Goal: Task Accomplishment & Management: Use online tool/utility

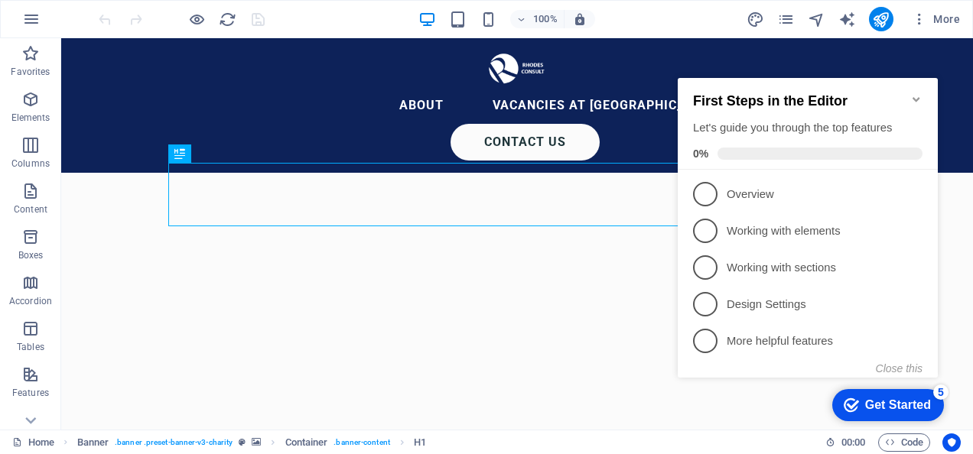
click at [881, 404] on div "Get Started" at bounding box center [898, 405] width 66 height 14
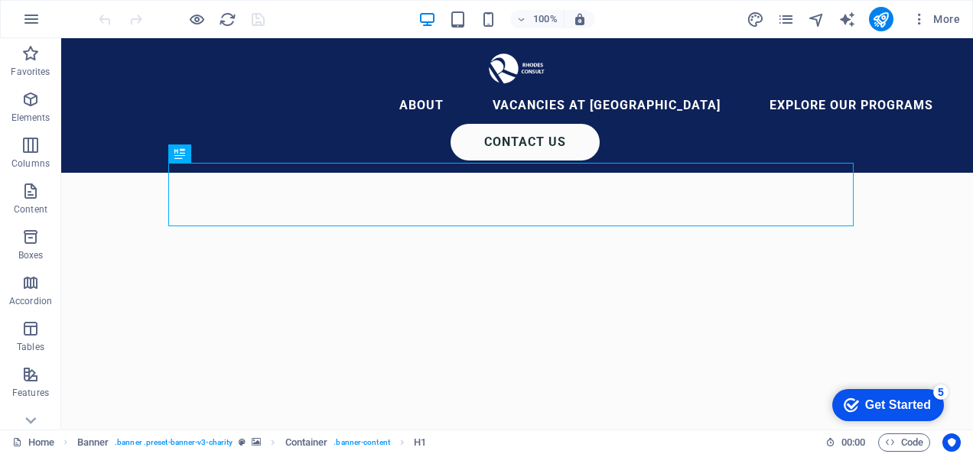
click at [869, 406] on div "Get Started" at bounding box center [898, 405] width 66 height 14
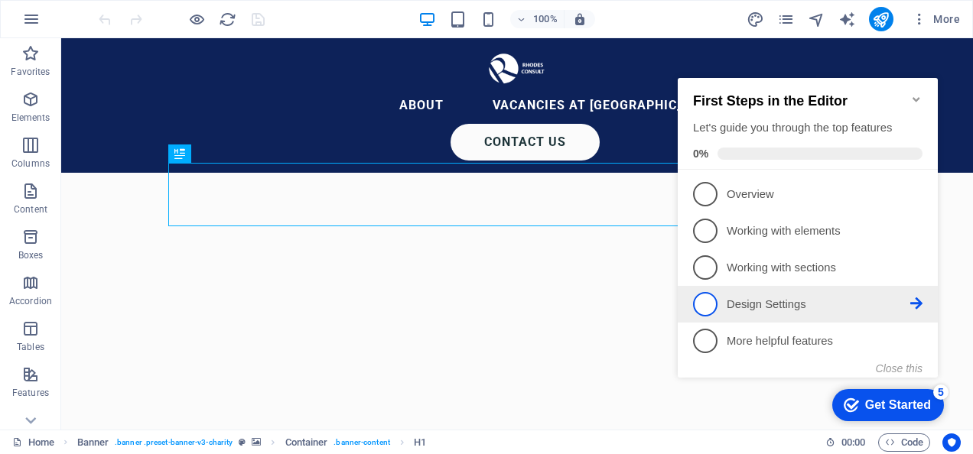
click at [748, 300] on p "Design Settings - incomplete" at bounding box center [818, 305] width 184 height 16
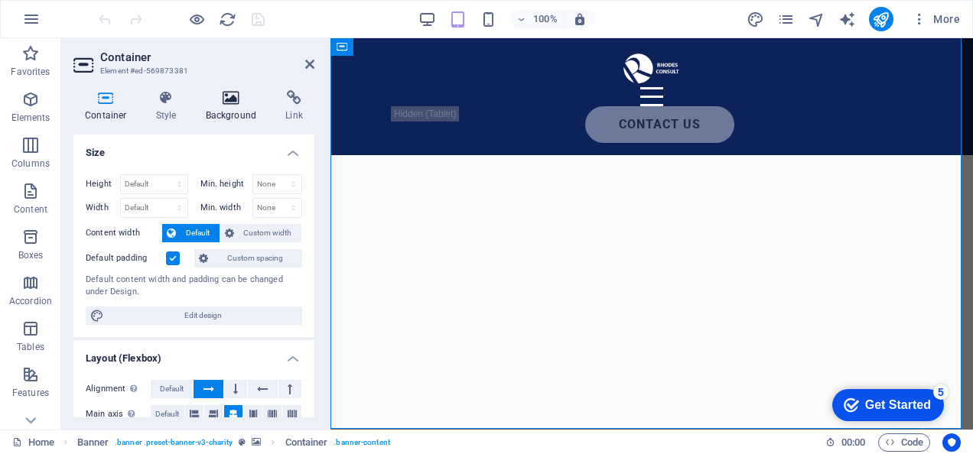
click at [236, 115] on h4 "Background" at bounding box center [234, 106] width 80 height 32
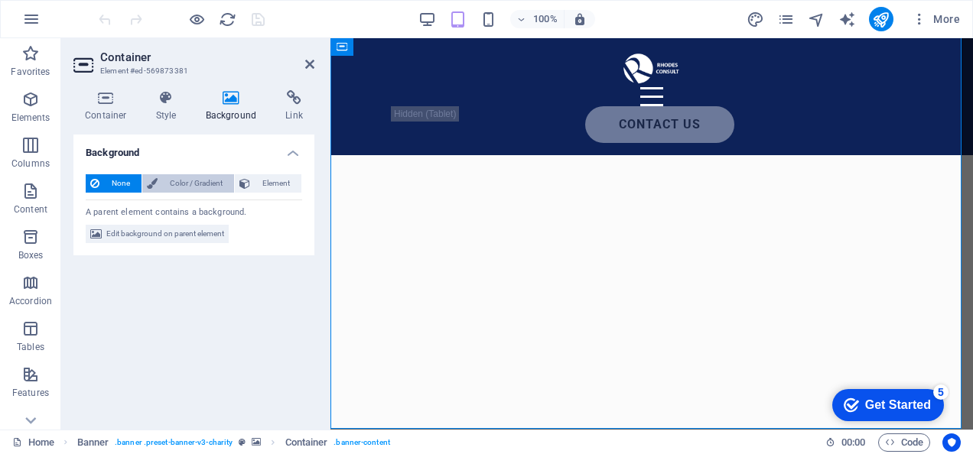
click at [209, 179] on span "Color / Gradient" at bounding box center [195, 183] width 67 height 18
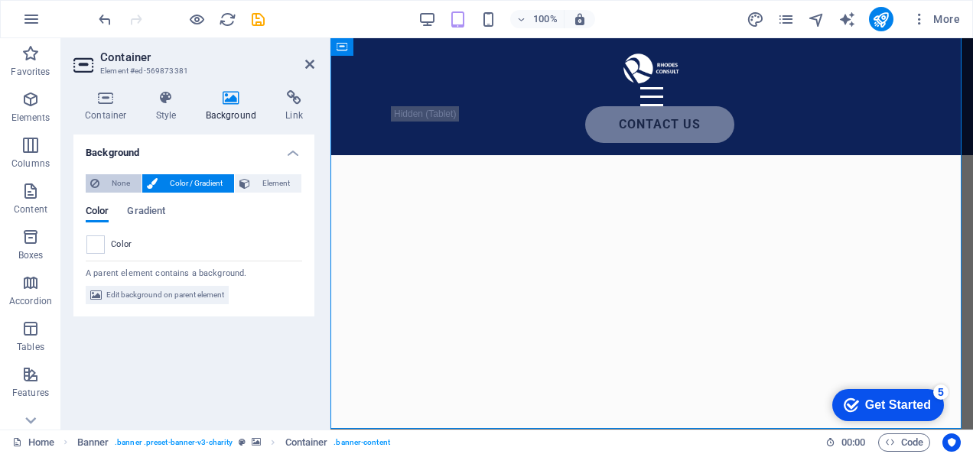
click at [109, 184] on span "None" at bounding box center [120, 183] width 33 height 18
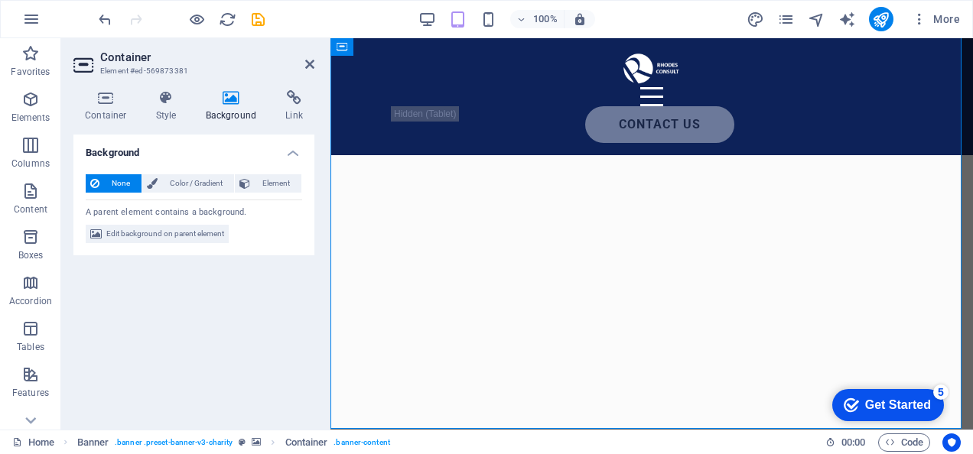
click at [236, 110] on h4 "Background" at bounding box center [234, 106] width 80 height 32
click at [141, 236] on span "Edit background on parent element" at bounding box center [165, 234] width 118 height 18
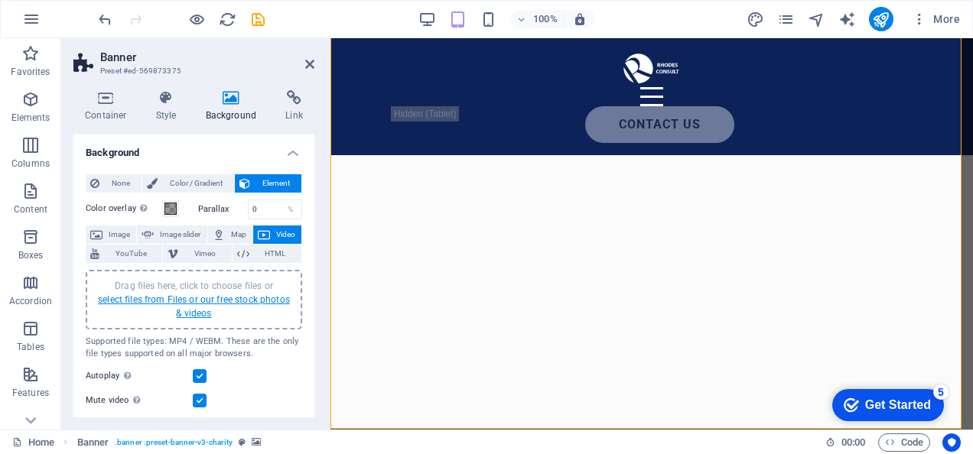
click at [205, 298] on link "select files from Files or our free stock photos & videos" at bounding box center [194, 306] width 192 height 24
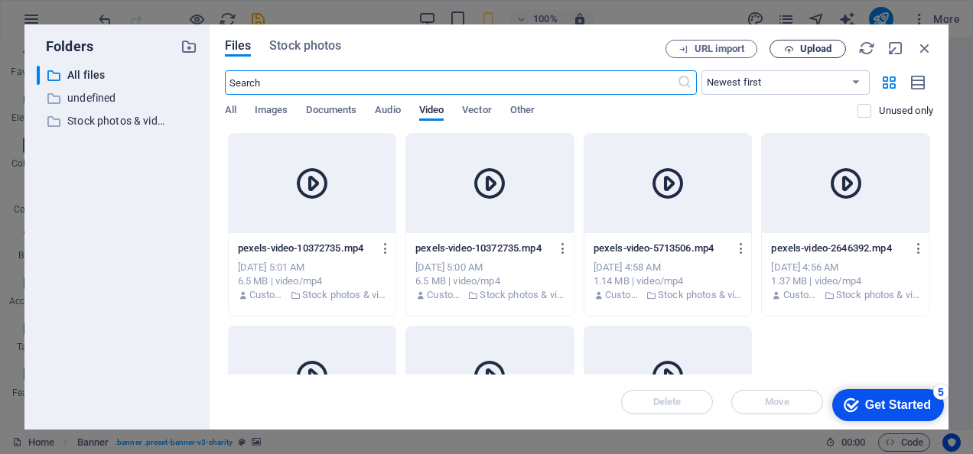
click at [804, 50] on span "Upload" at bounding box center [815, 48] width 31 height 9
click at [930, 48] on icon "button" at bounding box center [924, 48] width 17 height 17
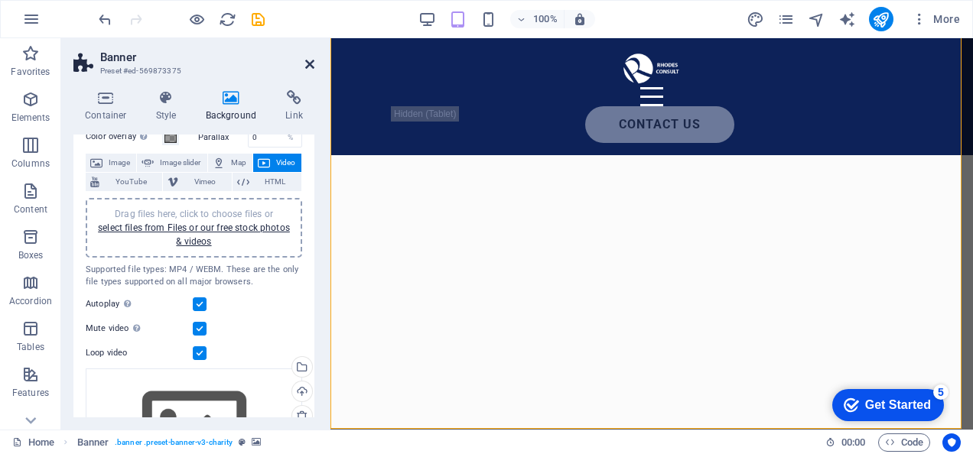
scroll to position [73, 0]
click at [308, 65] on icon at bounding box center [309, 64] width 9 height 12
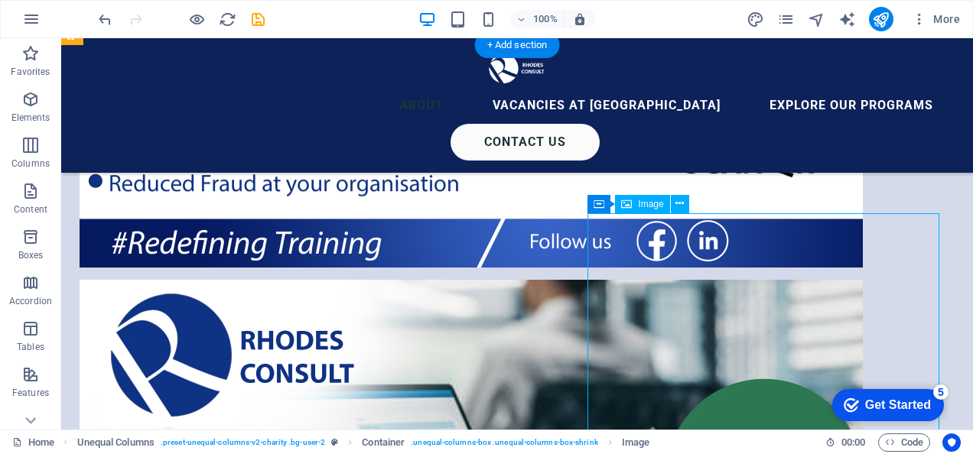
scroll to position [1454, 0]
select select "%"
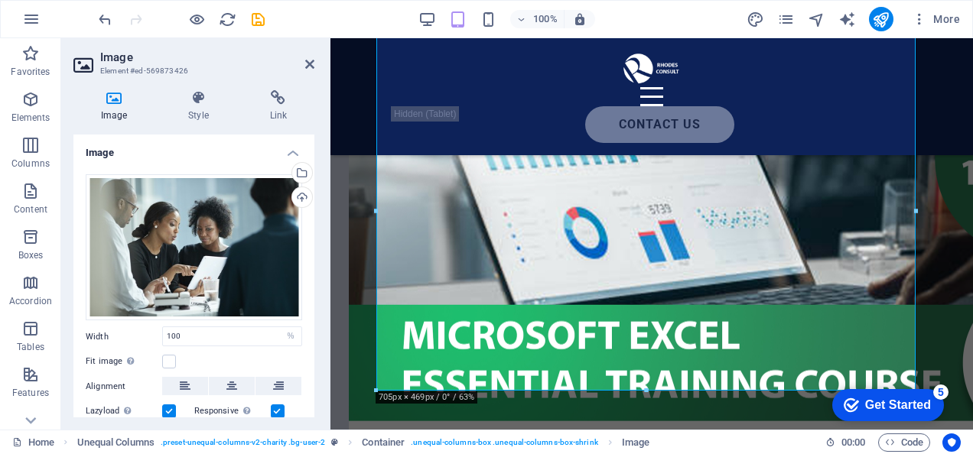
scroll to position [1759, 0]
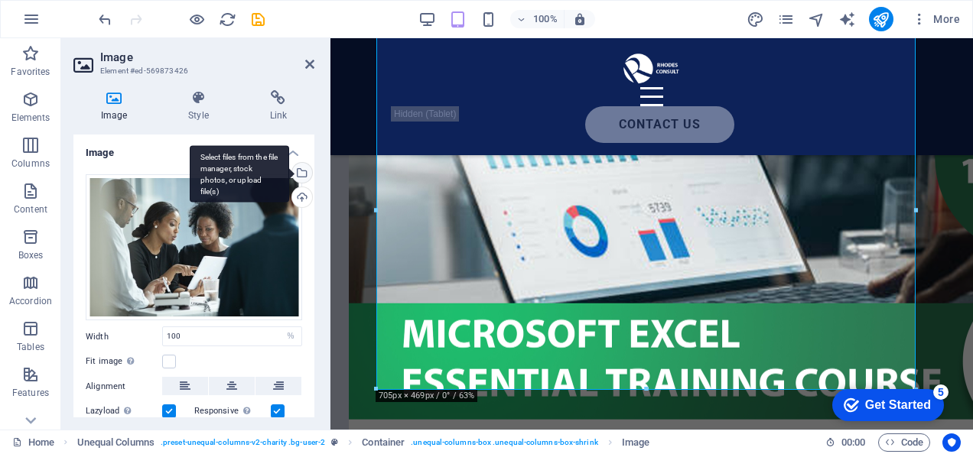
click at [299, 171] on div "Select files from the file manager, stock photos, or upload file(s)" at bounding box center [300, 174] width 23 height 23
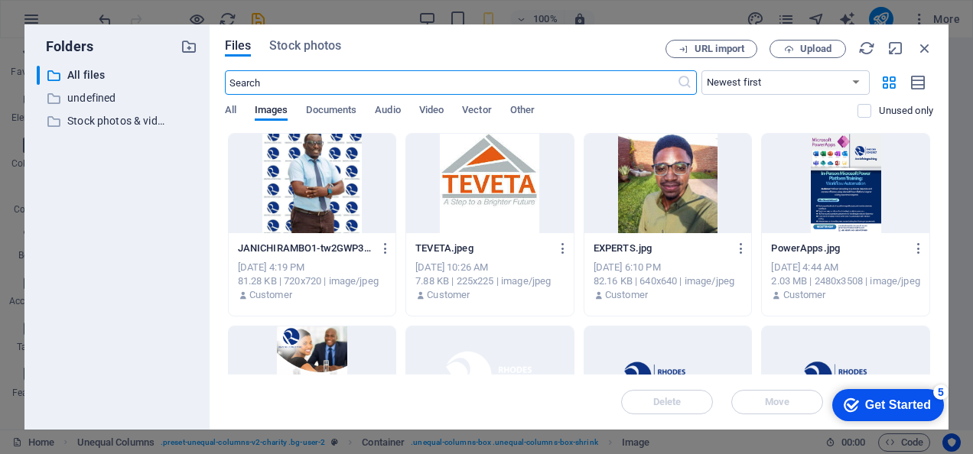
scroll to position [3332, 0]
click at [827, 46] on span "Upload" at bounding box center [815, 48] width 31 height 9
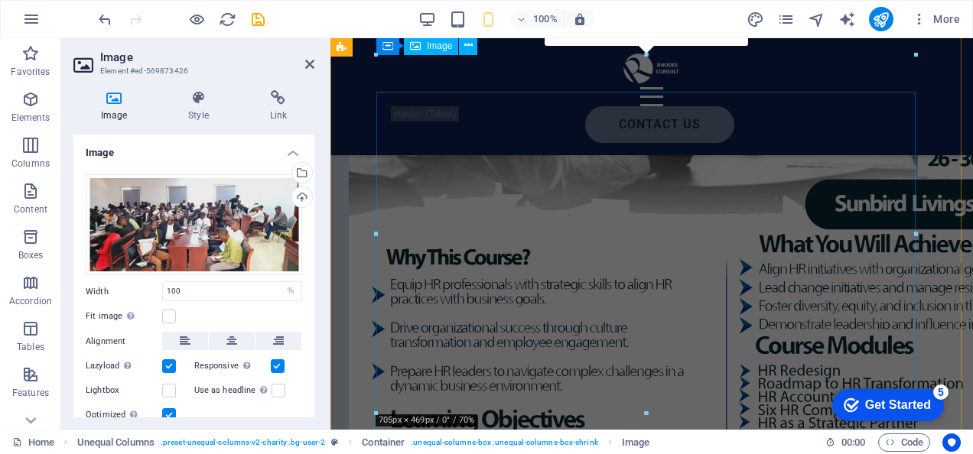
scroll to position [1734, 0]
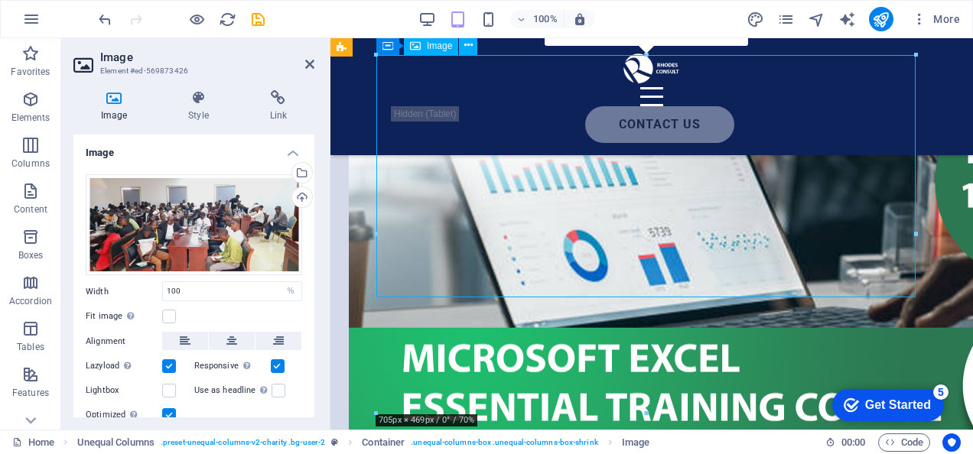
drag, startPoint x: 659, startPoint y: 244, endPoint x: 658, endPoint y: 283, distance: 39.0
drag, startPoint x: 643, startPoint y: 193, endPoint x: 642, endPoint y: 228, distance: 35.2
drag, startPoint x: 643, startPoint y: 213, endPoint x: 638, endPoint y: 242, distance: 30.3
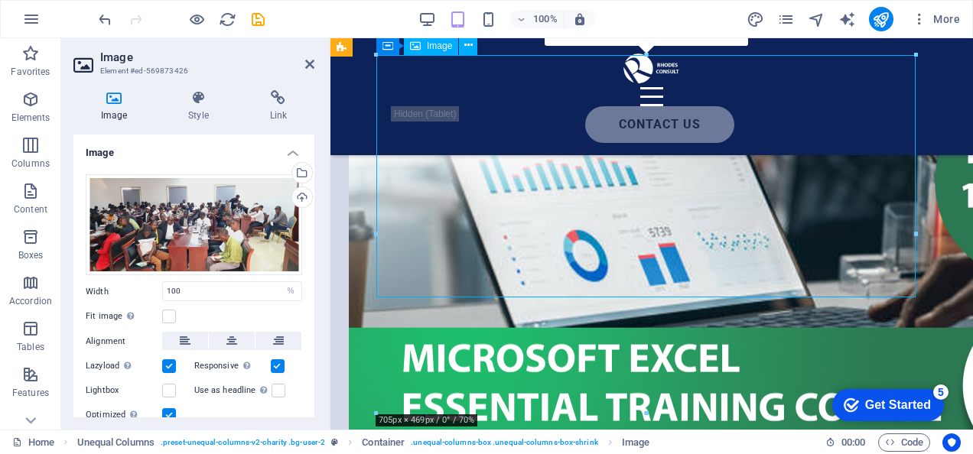
click at [309, 63] on icon at bounding box center [309, 64] width 9 height 12
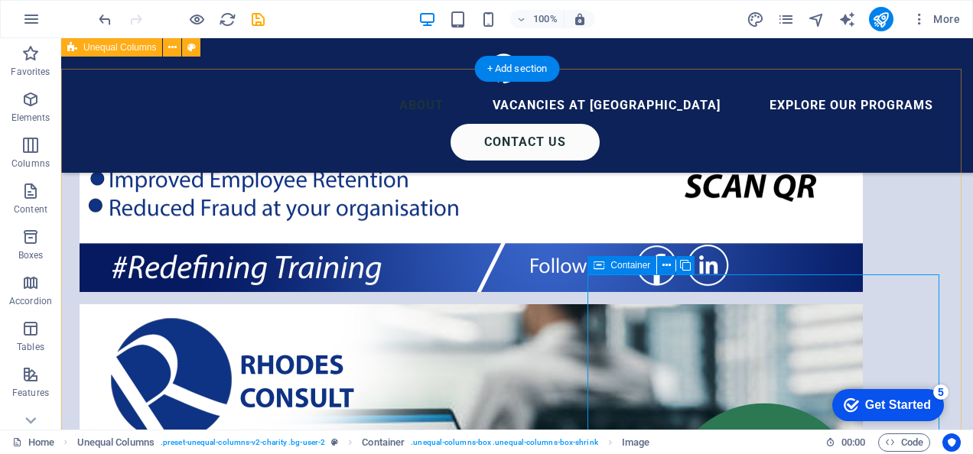
scroll to position [1429, 0]
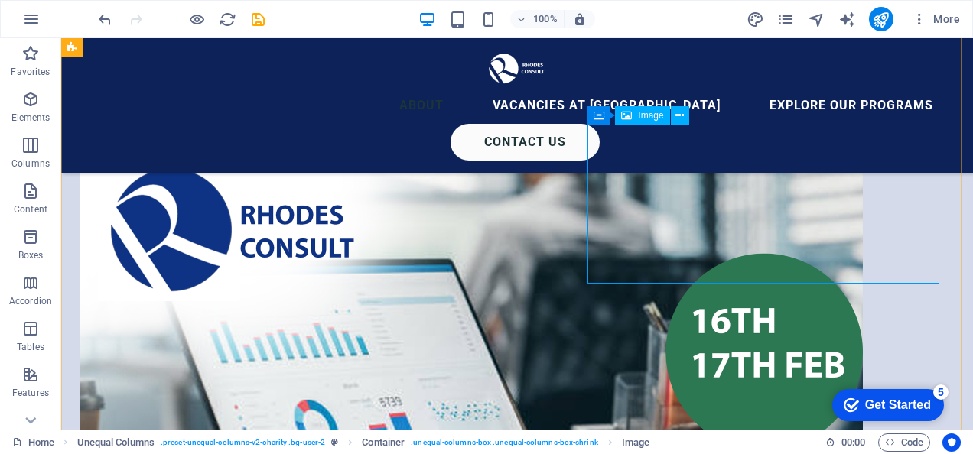
scroll to position [1581, 0]
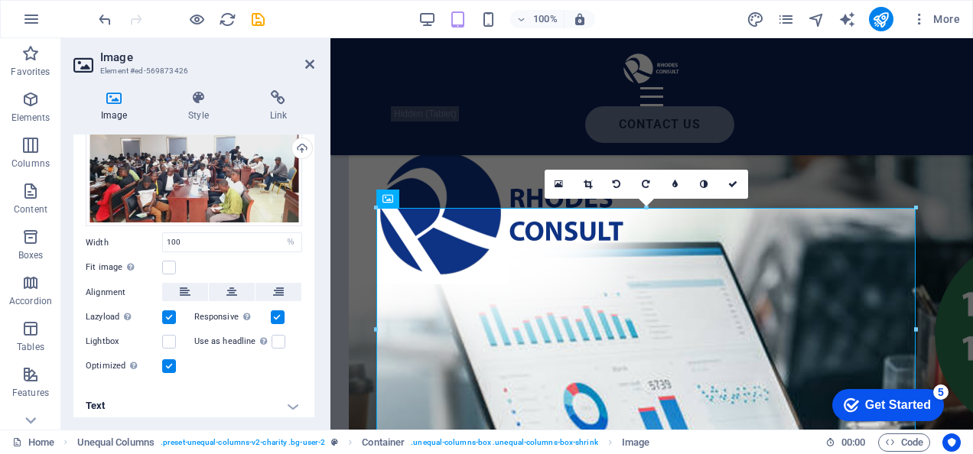
scroll to position [54, 0]
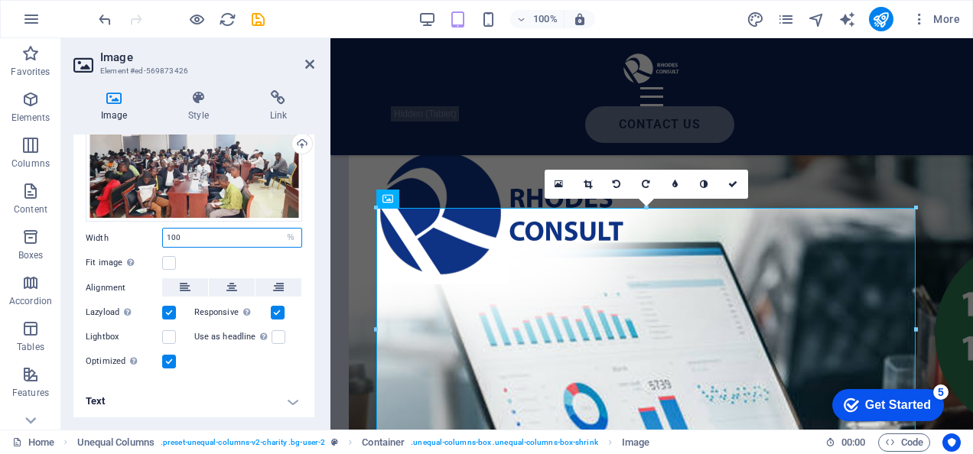
click at [271, 233] on input "100" at bounding box center [232, 238] width 138 height 18
drag, startPoint x: 258, startPoint y: 236, endPoint x: 160, endPoint y: 236, distance: 98.6
click at [160, 236] on div "Width 100 Default auto px rem % em vh vw" at bounding box center [194, 238] width 216 height 20
click at [285, 234] on select "Default auto px rem % em vh vw" at bounding box center [290, 238] width 21 height 18
select select "auto"
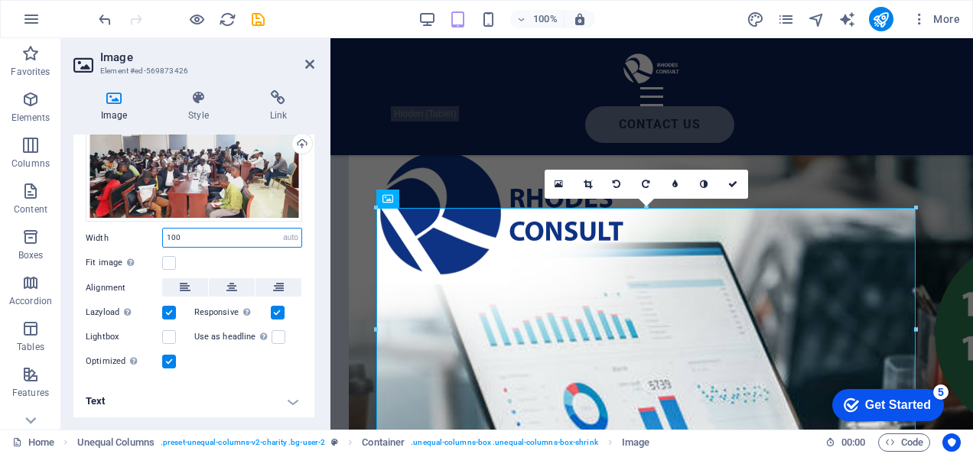
click at [280, 229] on select "Default auto px rem % em vh vw" at bounding box center [290, 238] width 21 height 18
select select "DISABLED_OPTION_VALUE"
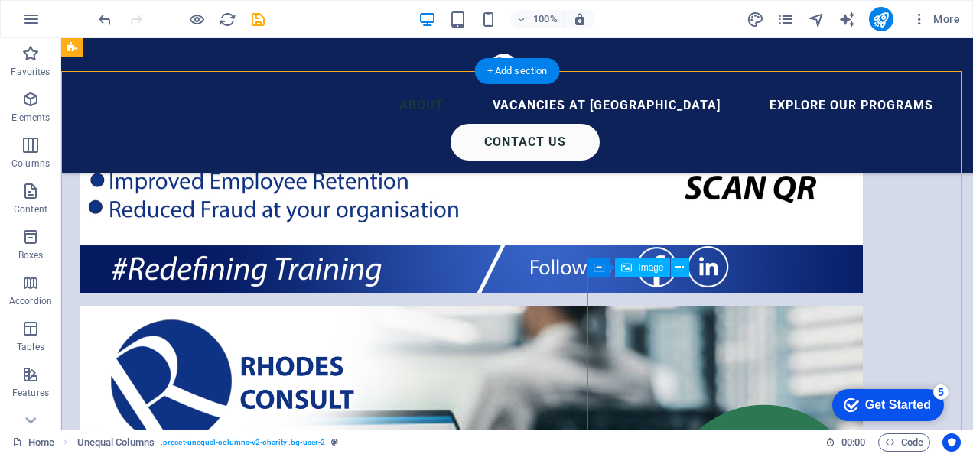
scroll to position [1428, 0]
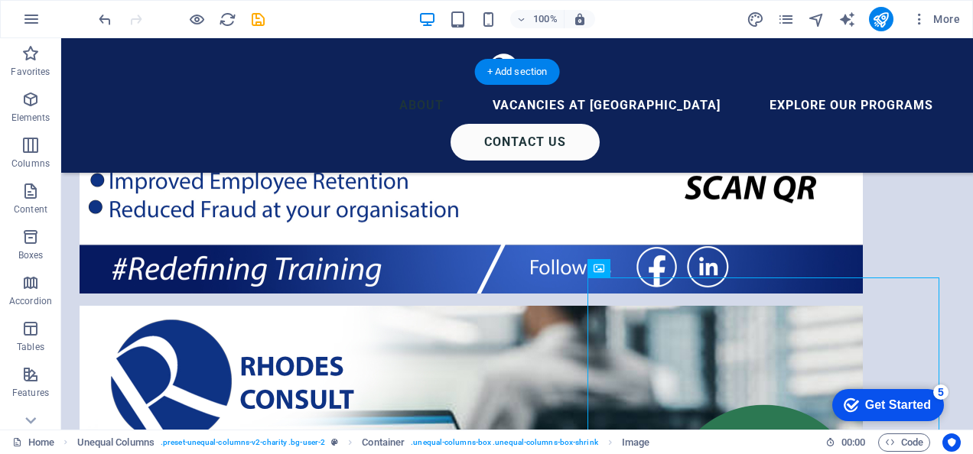
drag, startPoint x: 706, startPoint y: 304, endPoint x: 642, endPoint y: 283, distance: 67.0
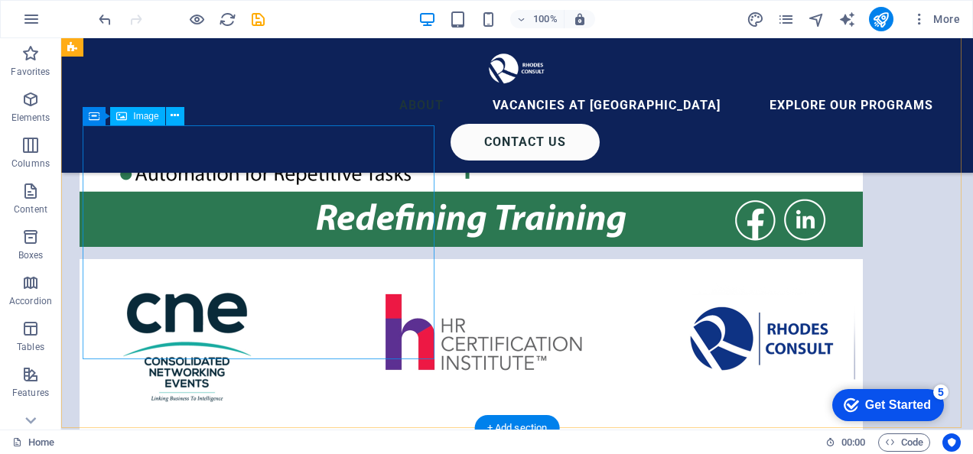
scroll to position [2597, 0]
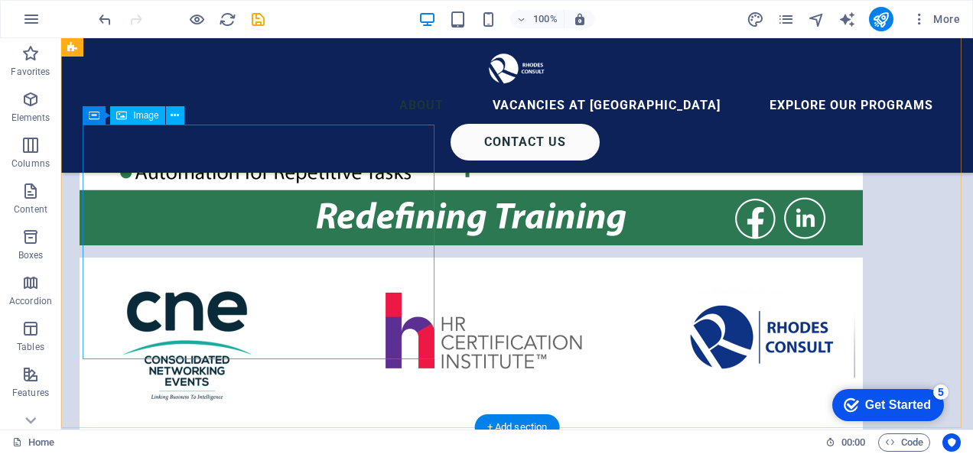
select select "%"
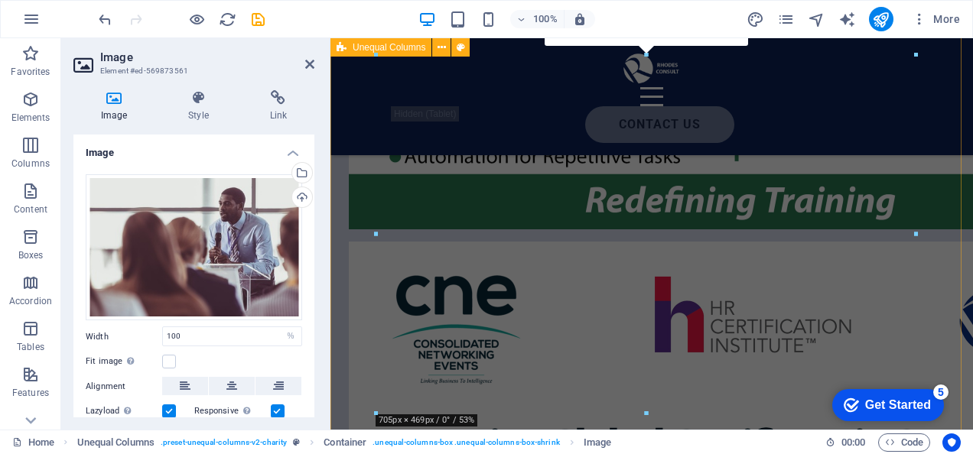
scroll to position [3160, 0]
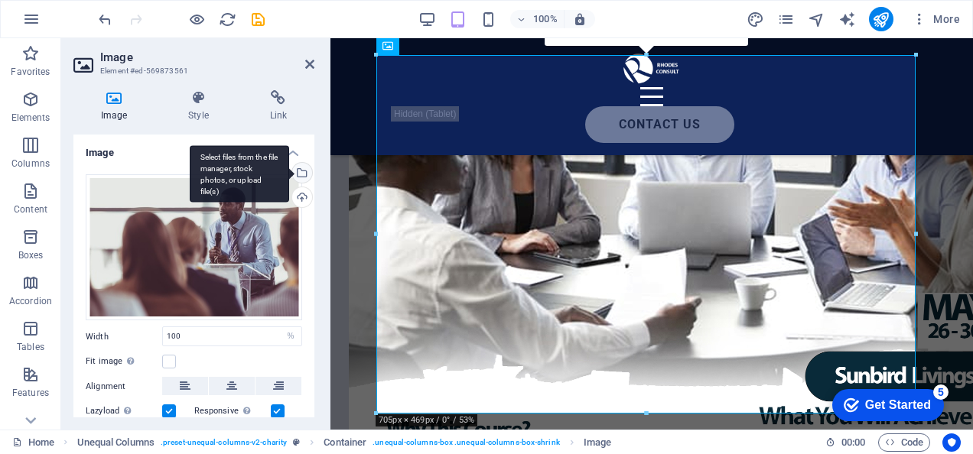
click at [289, 171] on div "Select files from the file manager, stock photos, or upload file(s)" at bounding box center [239, 173] width 99 height 57
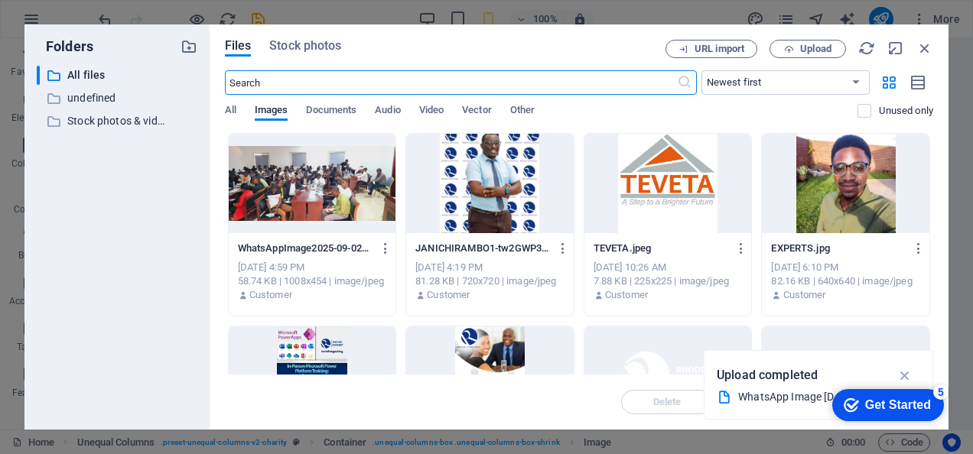
scroll to position [5000, 0]
click at [815, 52] on span "Upload" at bounding box center [815, 48] width 31 height 9
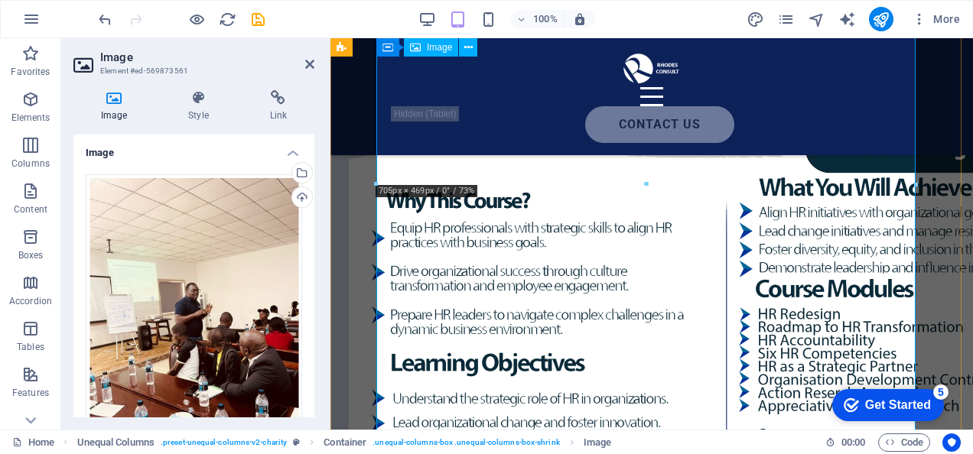
scroll to position [3389, 0]
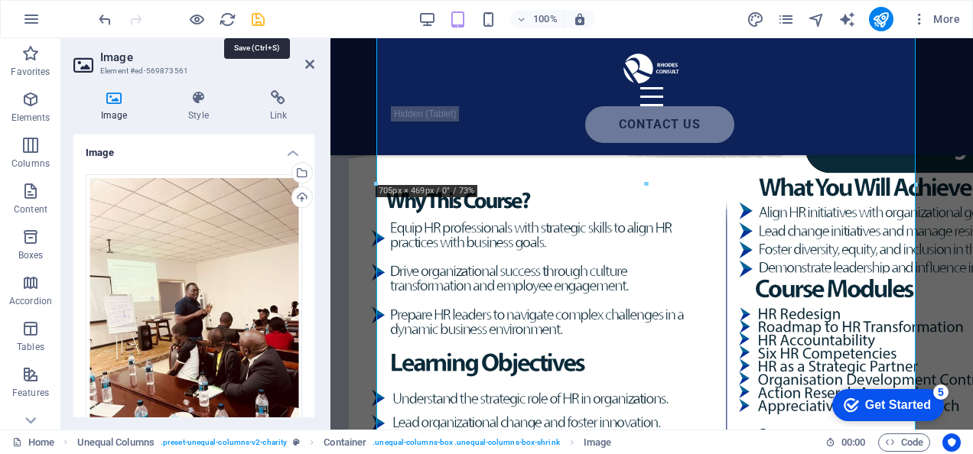
click at [254, 15] on icon "save" at bounding box center [258, 20] width 18 height 18
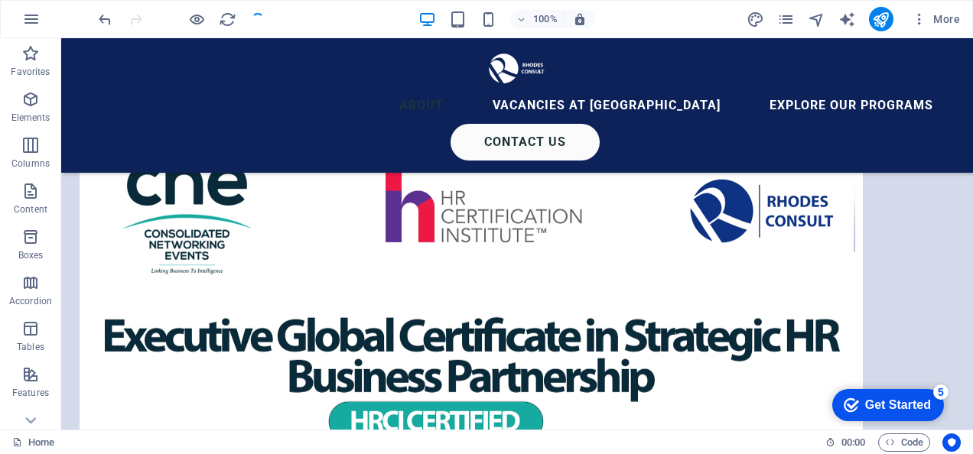
scroll to position [2722, 0]
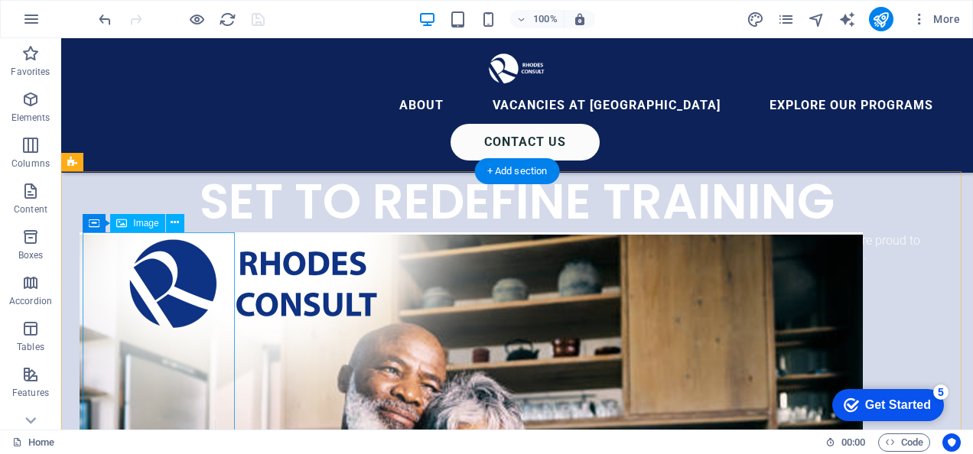
scroll to position [382, 0]
click at [128, 225] on div "Image" at bounding box center [137, 223] width 54 height 18
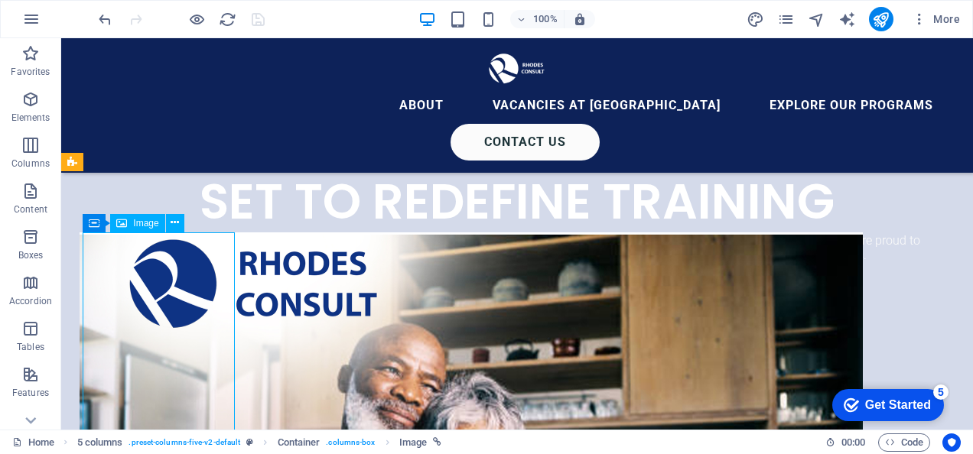
click at [128, 225] on div "Image" at bounding box center [137, 223] width 54 height 18
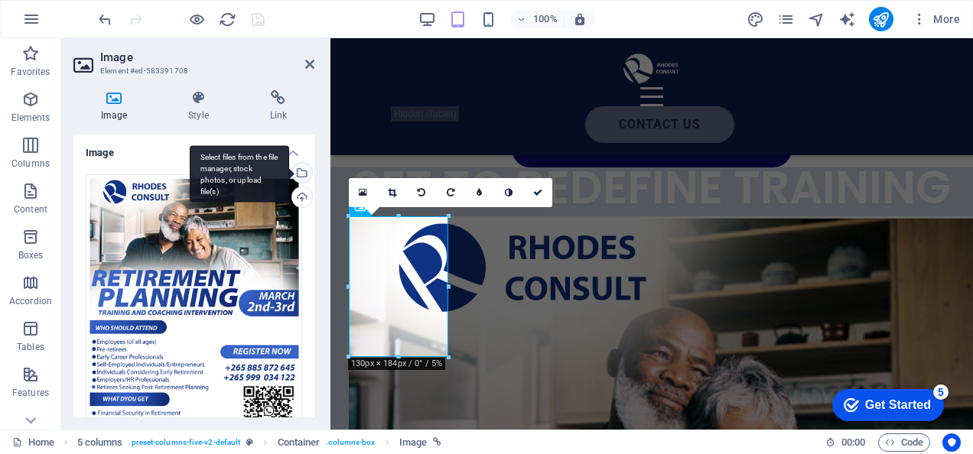
click at [298, 171] on div "Select files from the file manager, stock photos, or upload file(s)" at bounding box center [300, 174] width 23 height 23
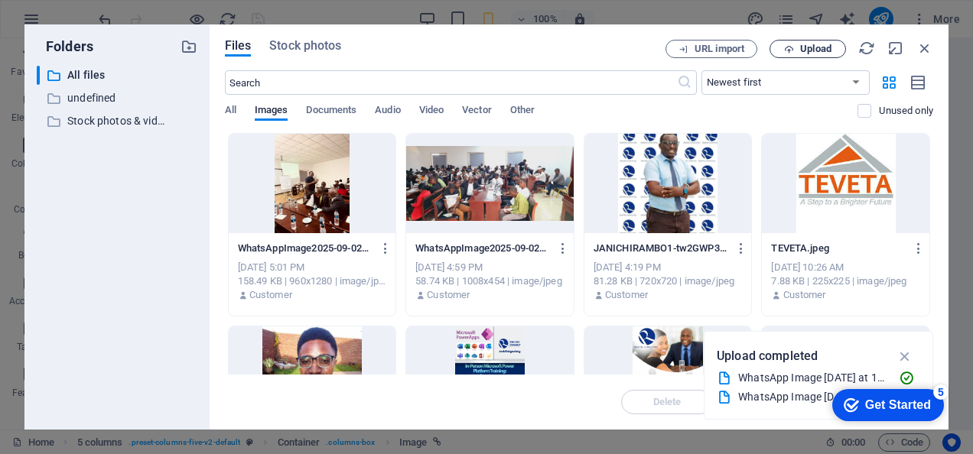
click at [818, 50] on span "Upload" at bounding box center [815, 48] width 31 height 9
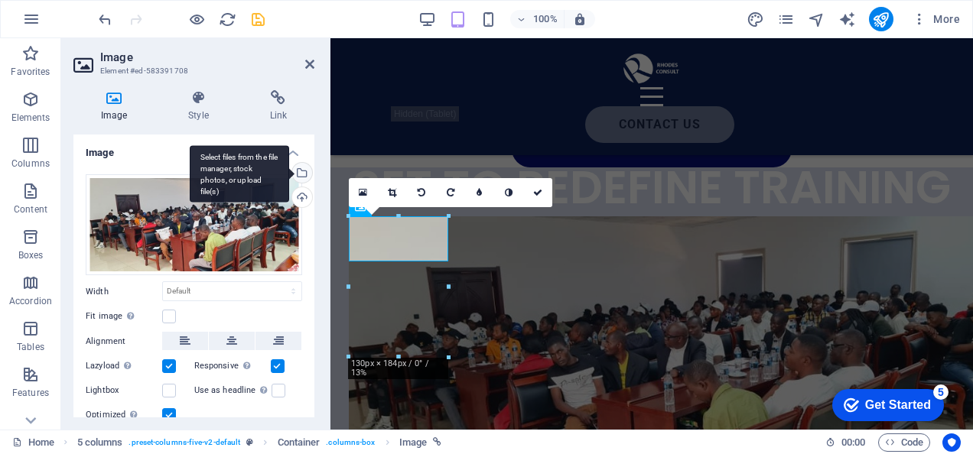
click at [300, 172] on div "Select files from the file manager, stock photos, or upload file(s)" at bounding box center [300, 174] width 23 height 23
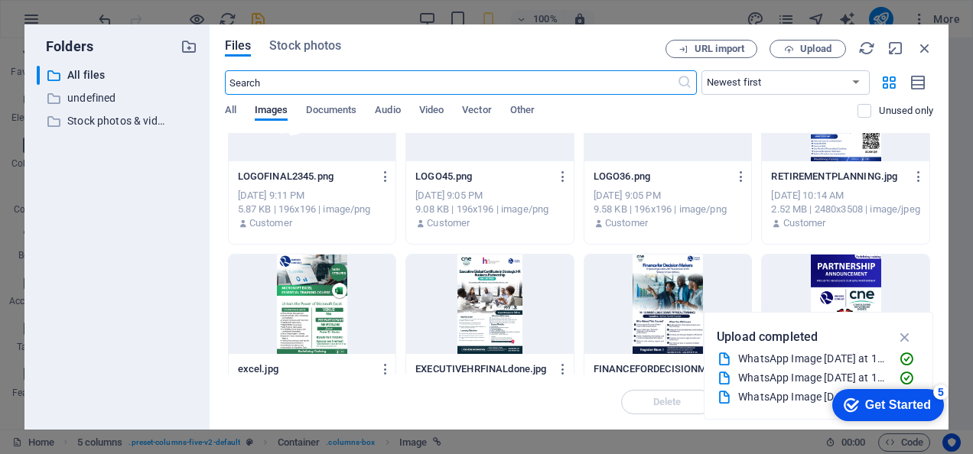
scroll to position [459, 0]
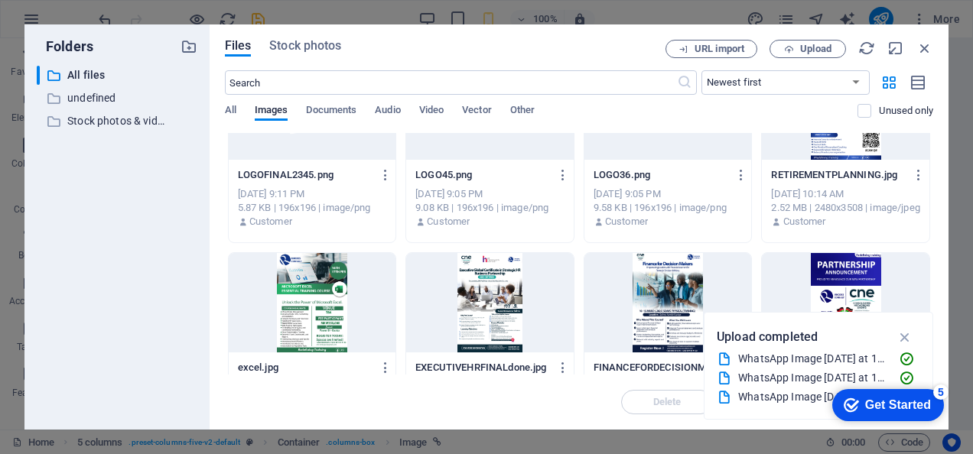
click at [450, 312] on div at bounding box center [489, 302] width 167 height 99
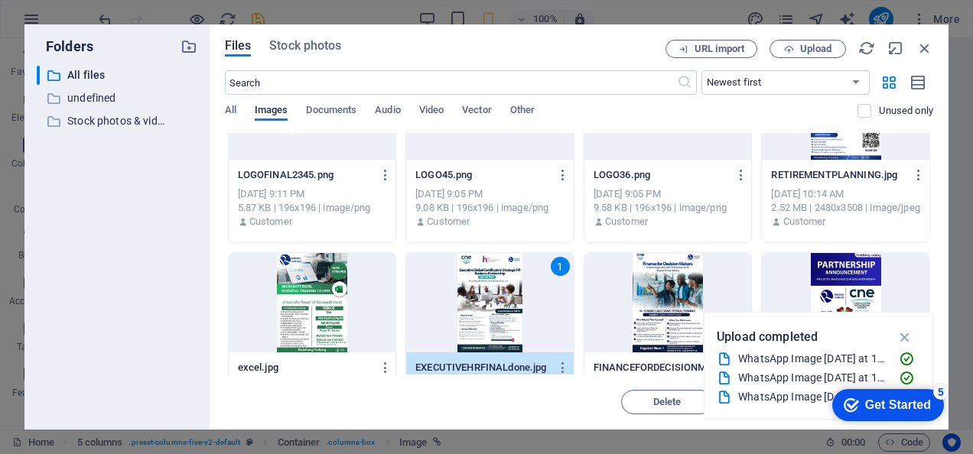
click at [509, 332] on div "1" at bounding box center [489, 302] width 167 height 99
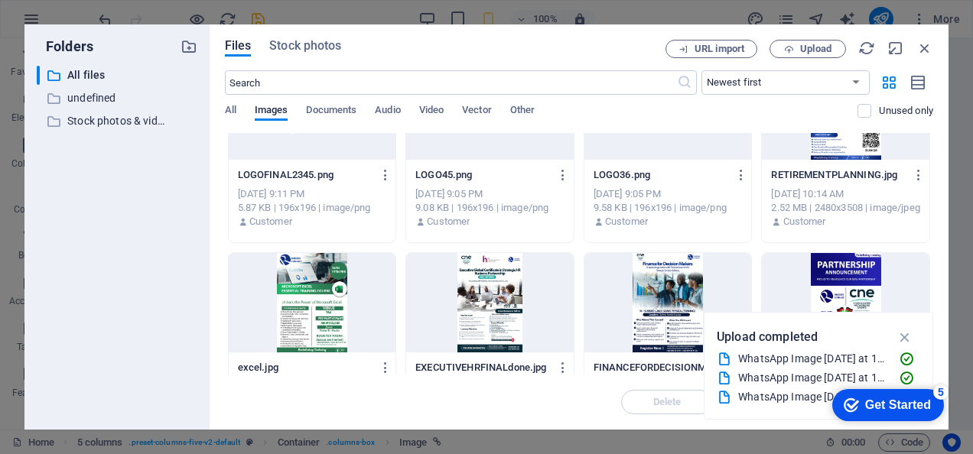
click at [509, 332] on div at bounding box center [489, 302] width 167 height 99
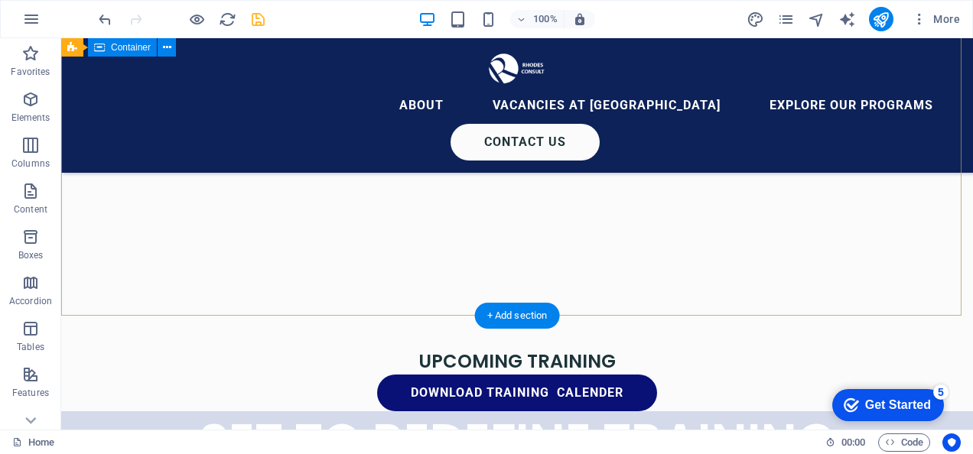
scroll to position [0, 0]
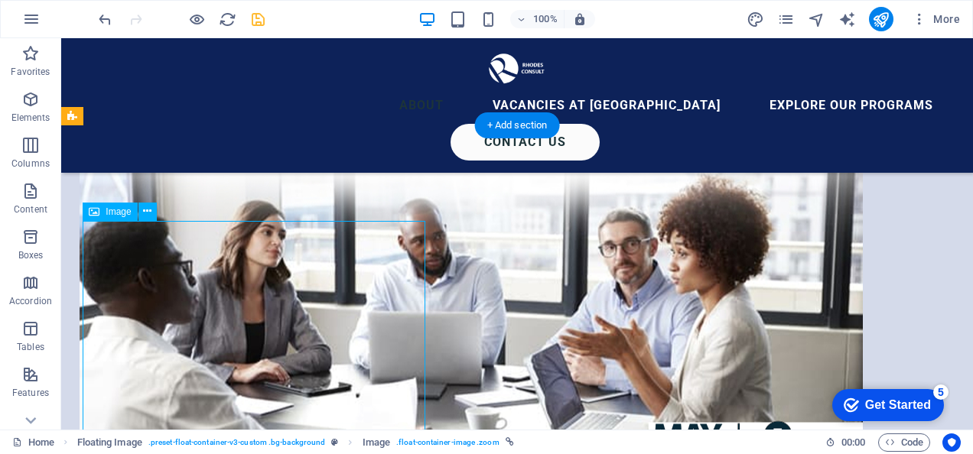
scroll to position [3134, 0]
select select "px"
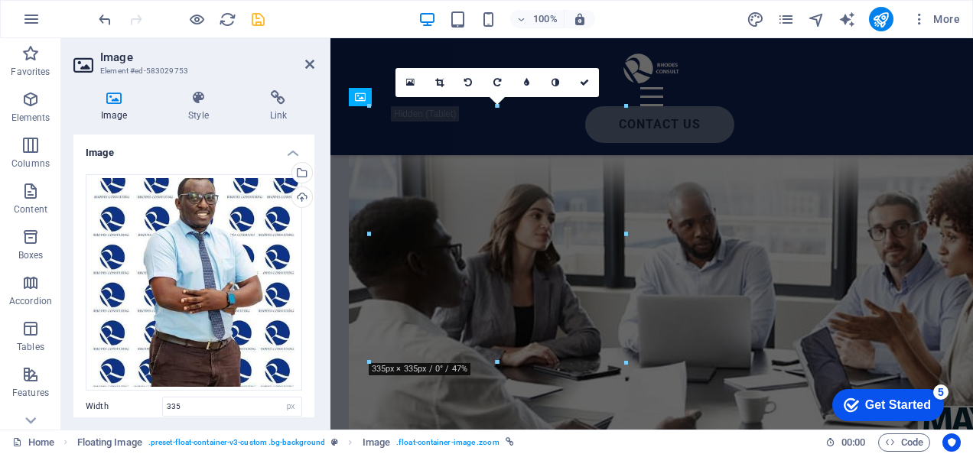
scroll to position [3971, 0]
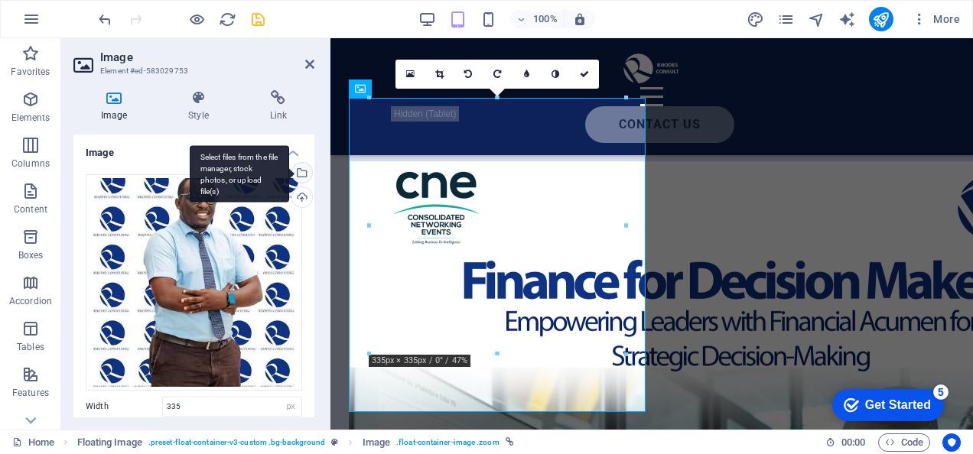
click at [300, 171] on div "Select files from the file manager, stock photos, or upload file(s)" at bounding box center [300, 174] width 23 height 23
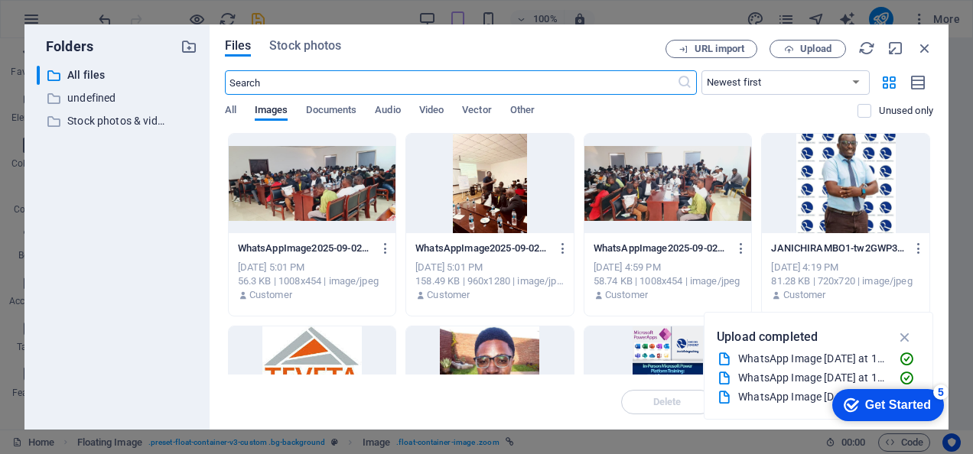
scroll to position [5466, 0]
click at [814, 46] on span "Upload" at bounding box center [815, 48] width 31 height 9
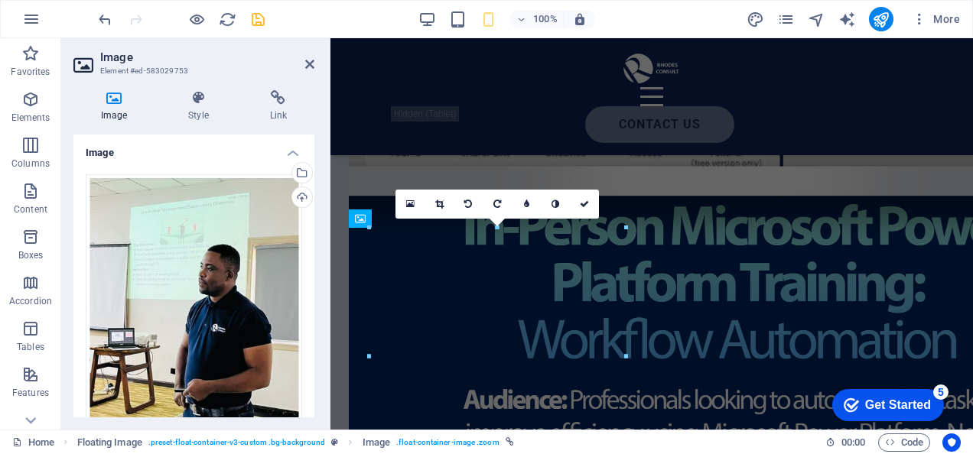
scroll to position [3964, 0]
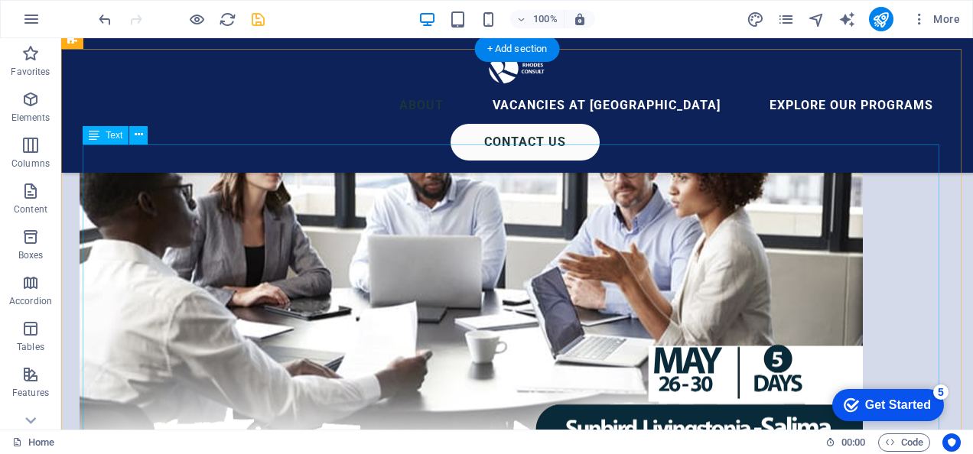
scroll to position [3210, 0]
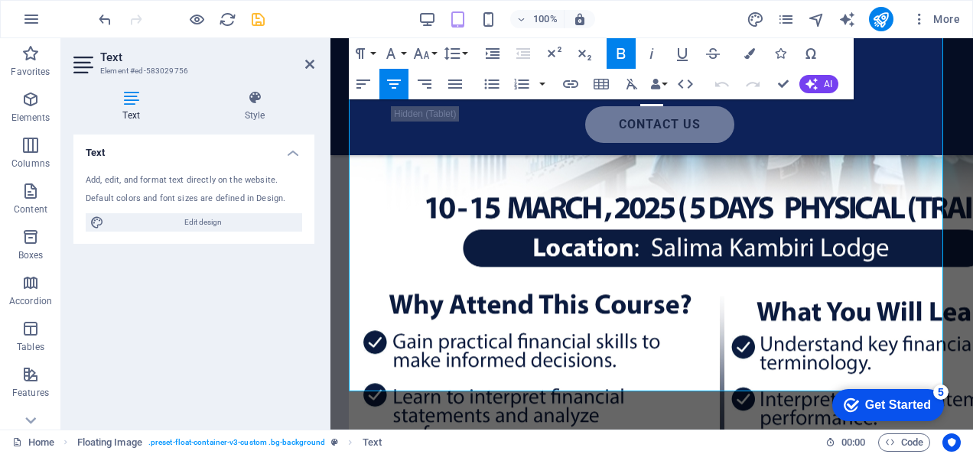
scroll to position [4608, 0]
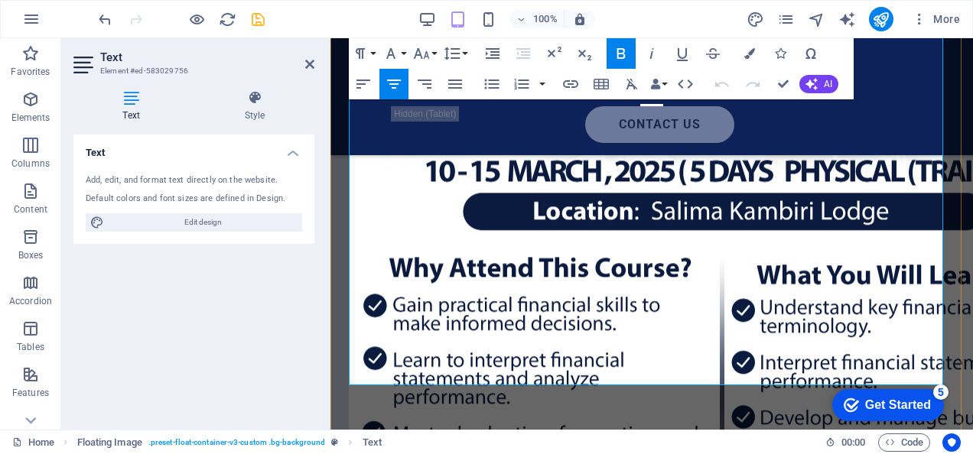
drag, startPoint x: 670, startPoint y: 237, endPoint x: 811, endPoint y: 361, distance: 187.5
copy div "The Transformative Power of Strategic Pressure: How Intentional Challenge Creat…"
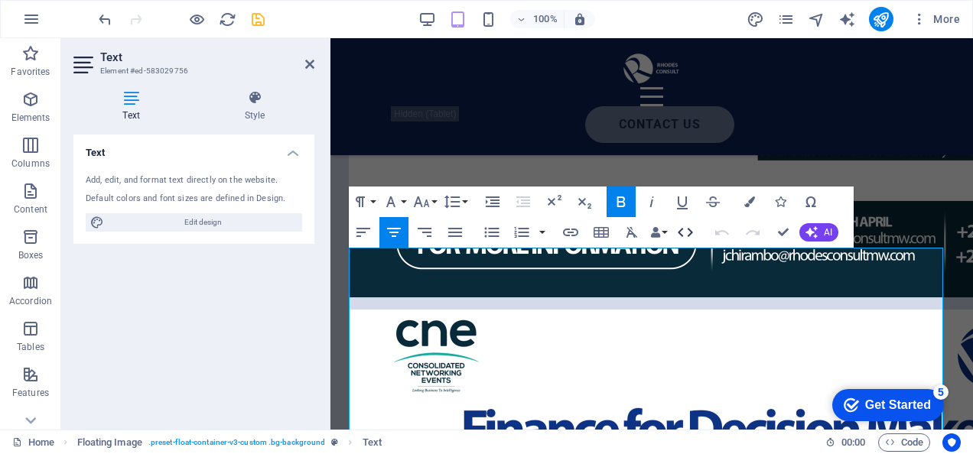
scroll to position [3822, 0]
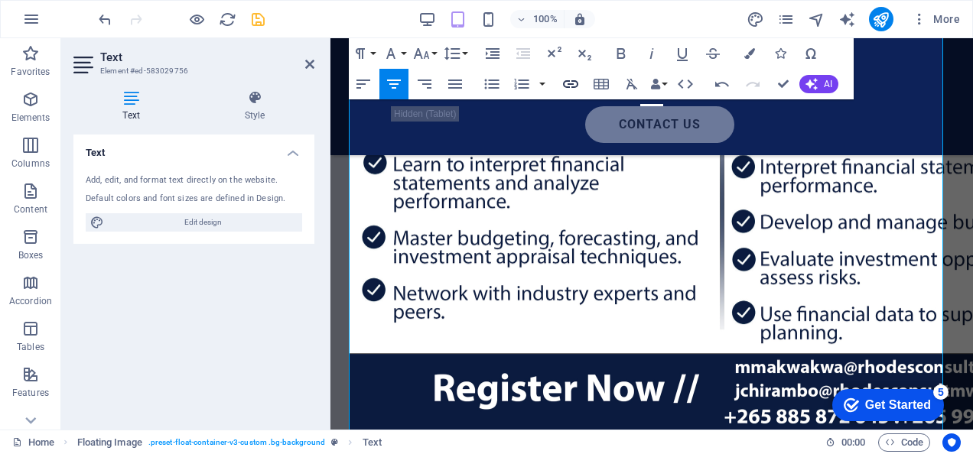
scroll to position [4803, 0]
click at [523, 15] on icon "button" at bounding box center [521, 20] width 11 height 10
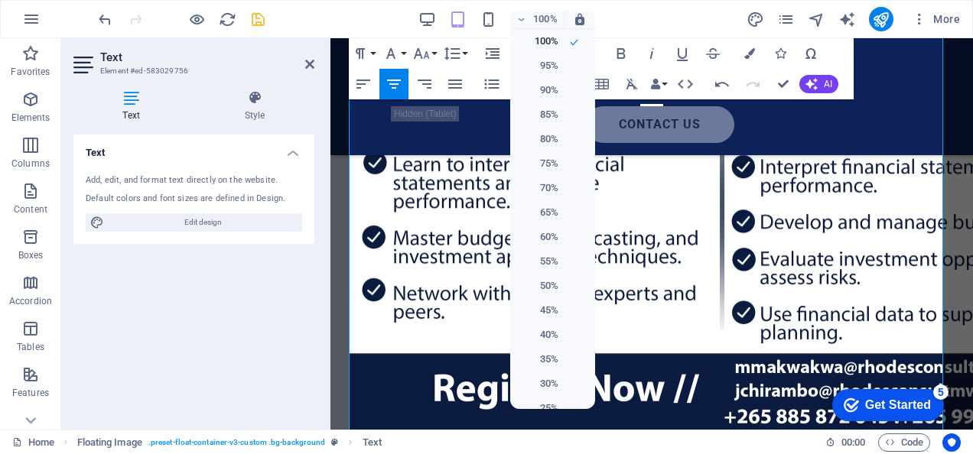
click at [630, 8] on div at bounding box center [486, 227] width 973 height 454
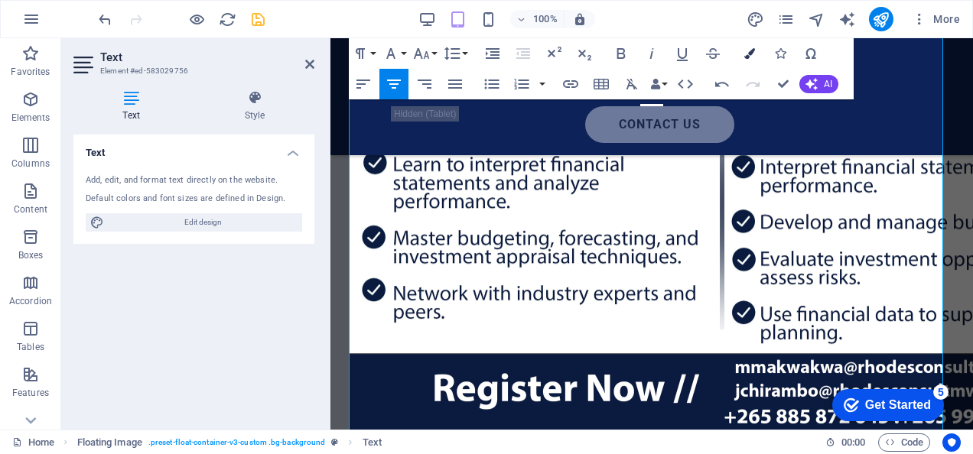
click at [749, 54] on icon "button" at bounding box center [749, 53] width 11 height 11
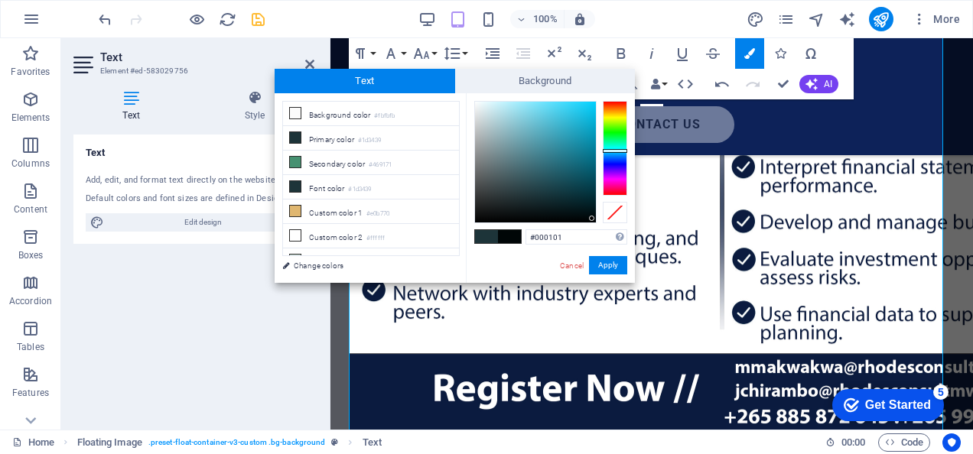
type input "#000000"
drag, startPoint x: 570, startPoint y: 192, endPoint x: 595, endPoint y: 228, distance: 43.5
click at [595, 228] on div "#000000 Supported formats #0852ed rgb(8, 82, 237) rgba(8, 82, 237, 90%) hsv(221…" at bounding box center [550, 298] width 169 height 411
click at [607, 262] on button "Apply" at bounding box center [608, 265] width 38 height 18
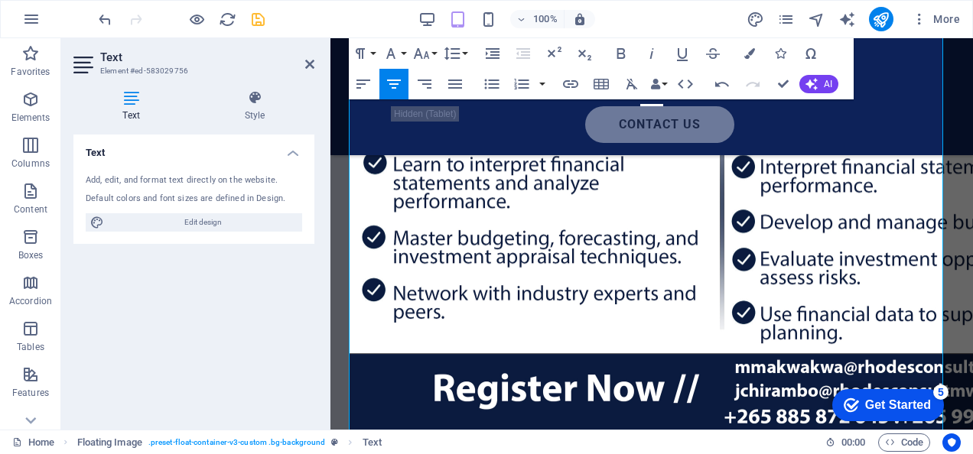
click at [607, 242] on div "Drag here to replace the existing content. Press “Ctrl” if you want to create a…" at bounding box center [651, 233] width 642 height 391
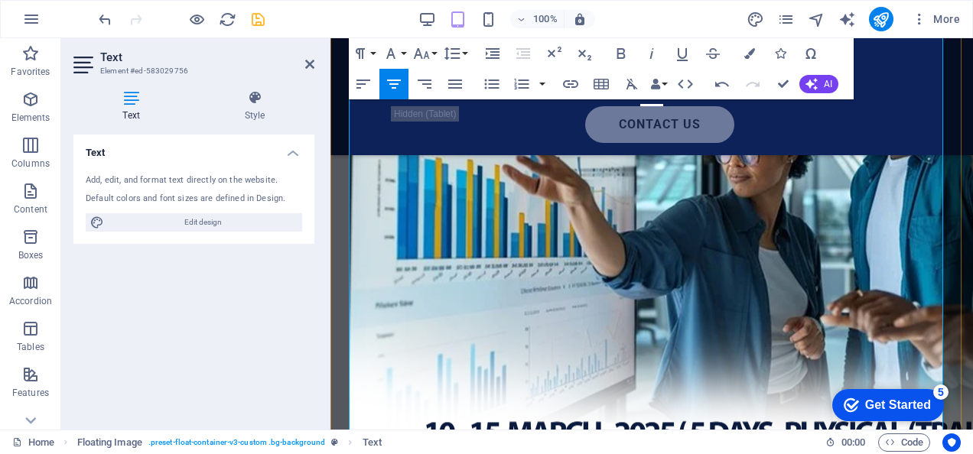
scroll to position [4345, 0]
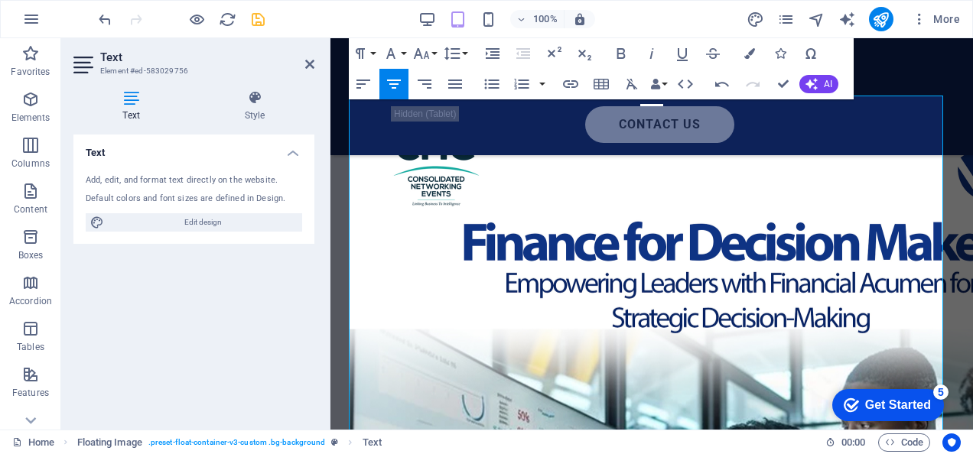
scroll to position [3954, 0]
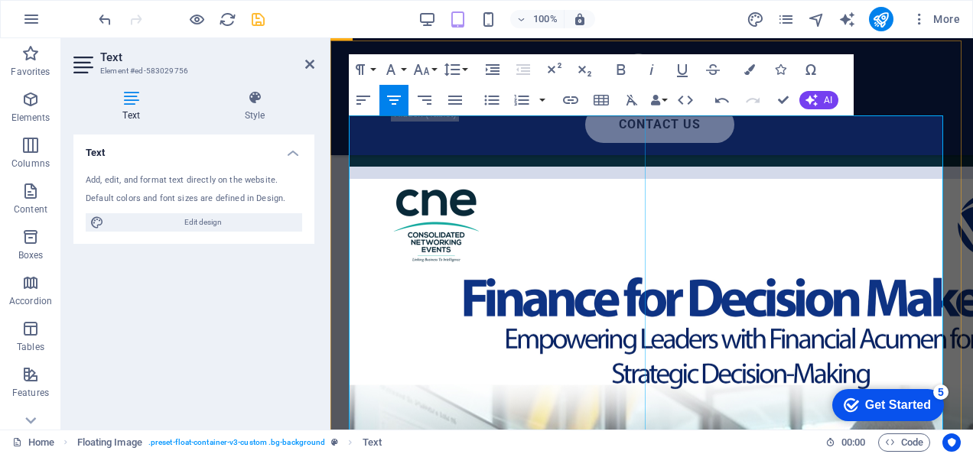
drag, startPoint x: 808, startPoint y: 291, endPoint x: 641, endPoint y: 135, distance: 228.8
click at [362, 95] on icon "button" at bounding box center [363, 100] width 18 height 18
click at [433, 67] on button "Font Size" at bounding box center [424, 69] width 29 height 31
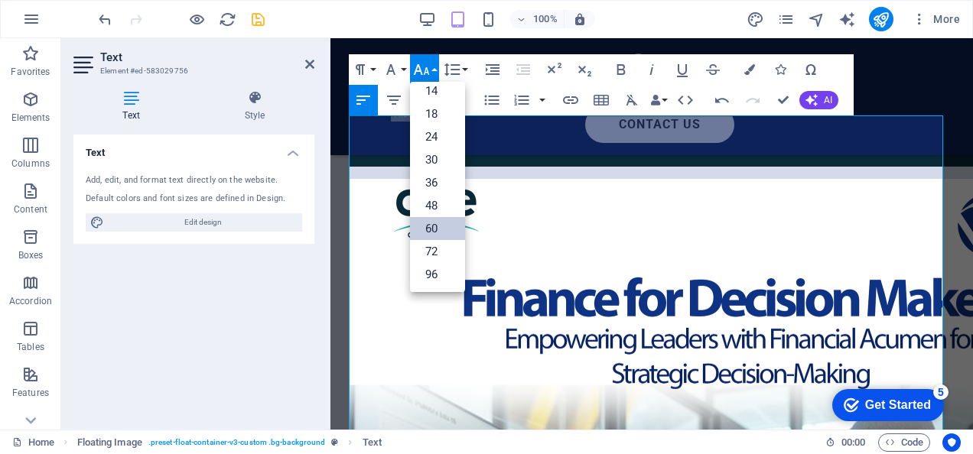
scroll to position [122, 0]
click at [428, 94] on link "14" at bounding box center [437, 91] width 55 height 23
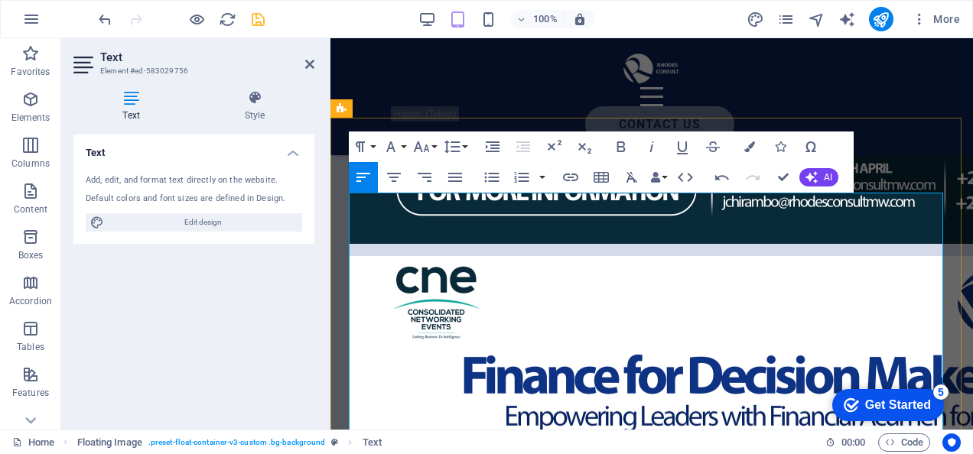
scroll to position [3877, 0]
drag, startPoint x: 349, startPoint y: 151, endPoint x: 358, endPoint y: 115, distance: 37.8
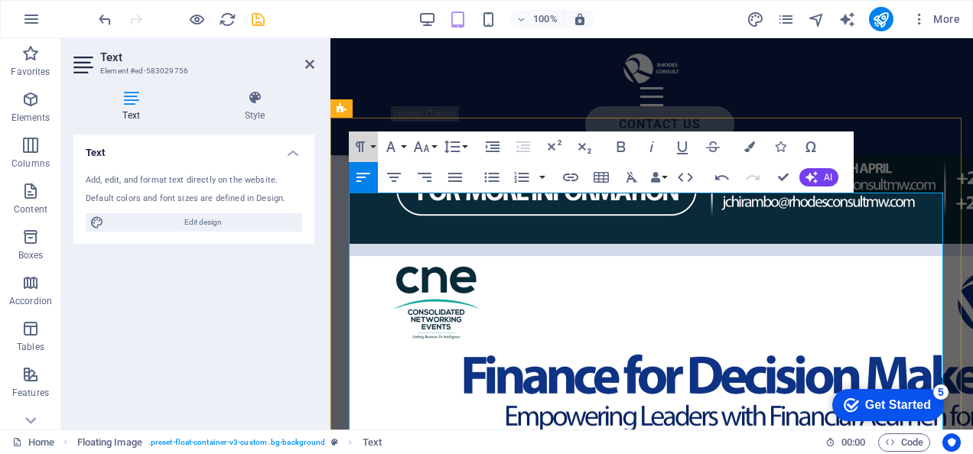
drag, startPoint x: 729, startPoint y: 339, endPoint x: 641, endPoint y: 191, distance: 172.2
click at [400, 141] on button "Font Family" at bounding box center [393, 147] width 29 height 31
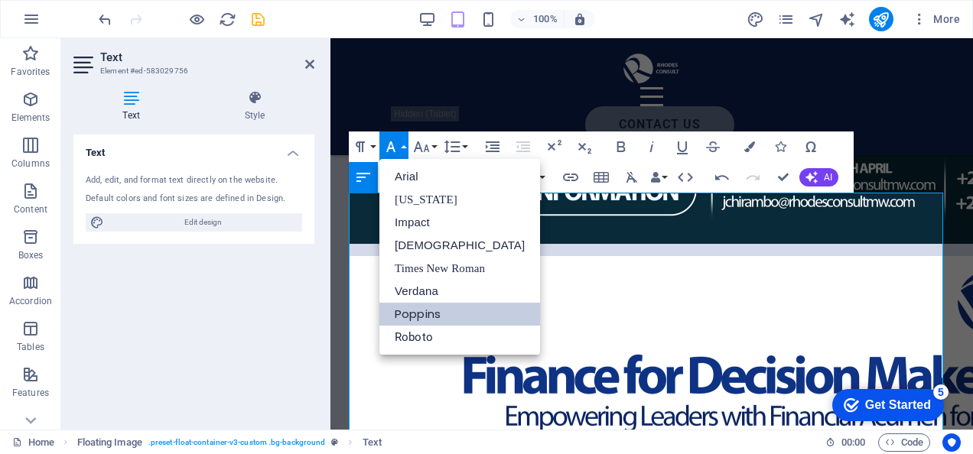
scroll to position [0, 0]
click at [400, 175] on link "Arial" at bounding box center [459, 176] width 161 height 23
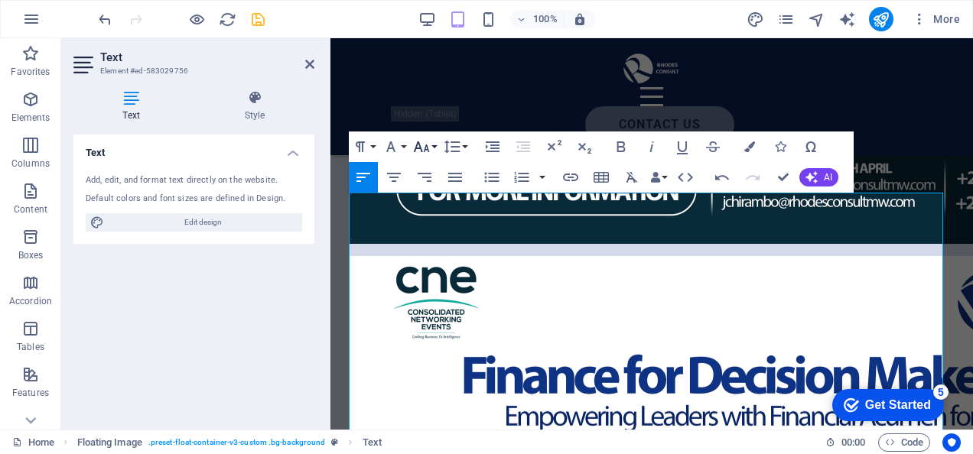
click at [436, 149] on button "Font Size" at bounding box center [424, 147] width 29 height 31
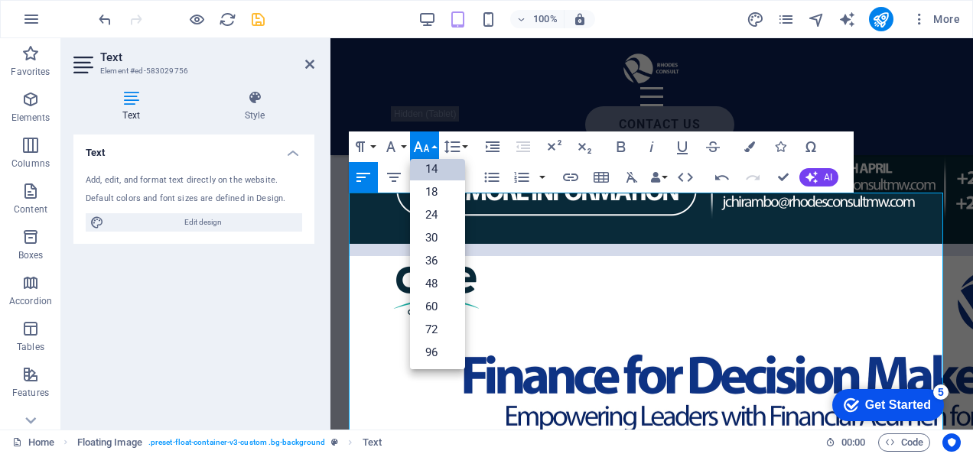
click at [437, 167] on link "14" at bounding box center [437, 169] width 55 height 23
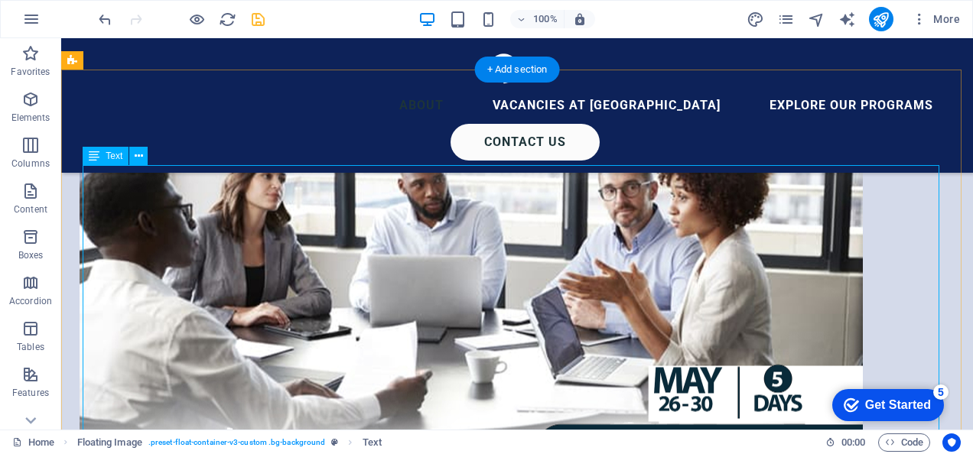
scroll to position [3189, 0]
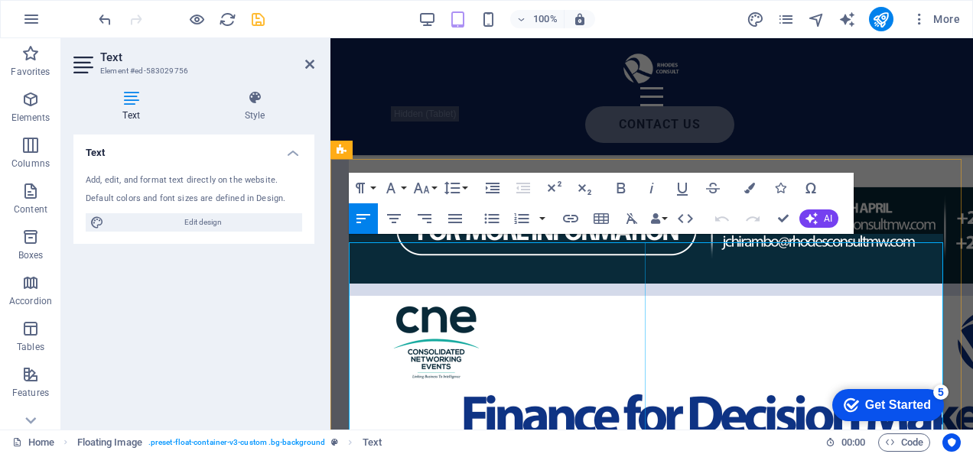
scroll to position [3835, 0]
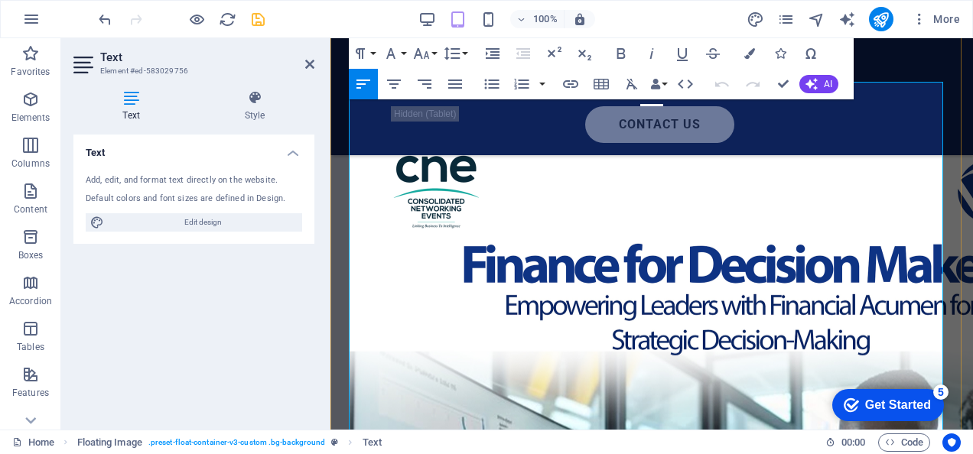
scroll to position [3988, 0]
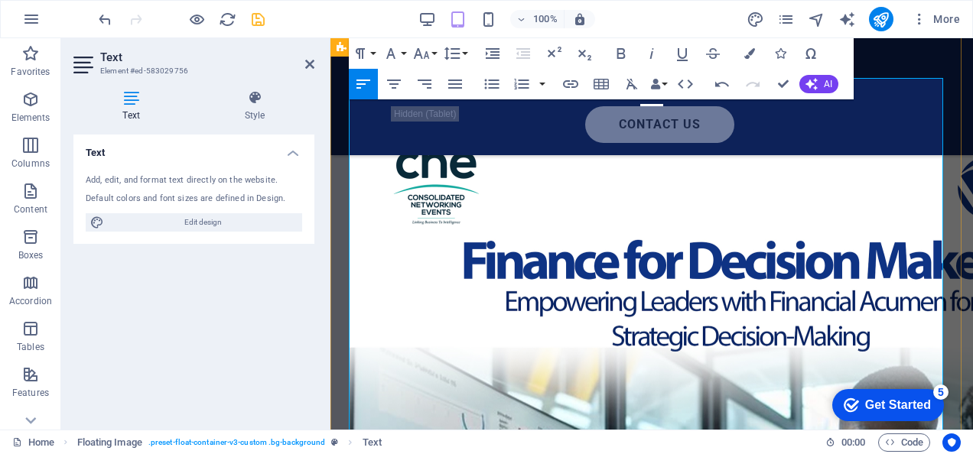
scroll to position [3993, 0]
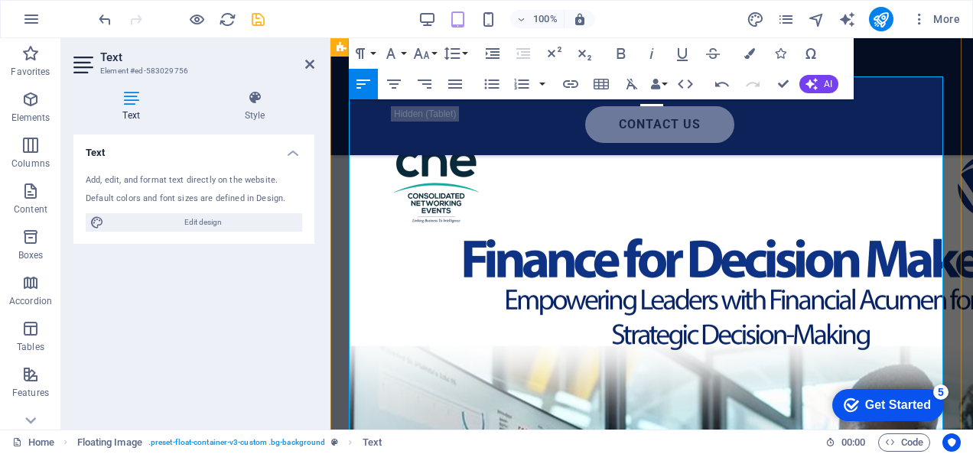
drag, startPoint x: 730, startPoint y: 242, endPoint x: 673, endPoint y: 102, distance: 151.2
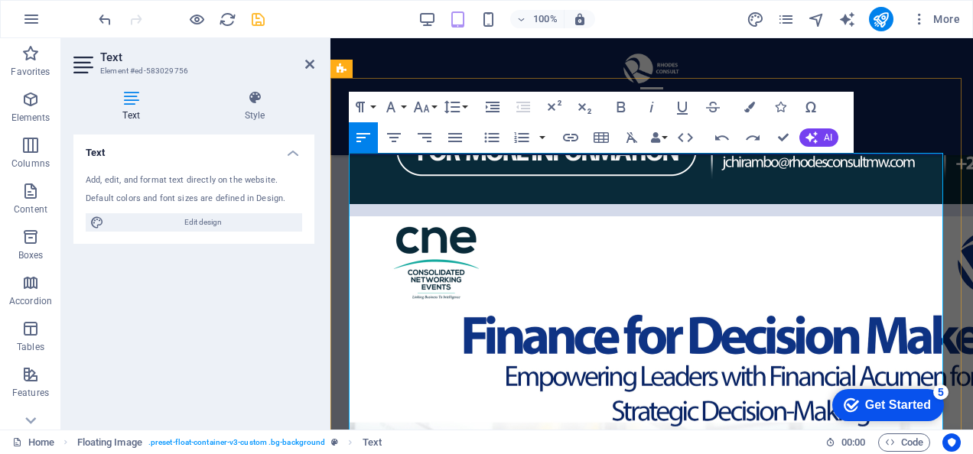
scroll to position [3916, 0]
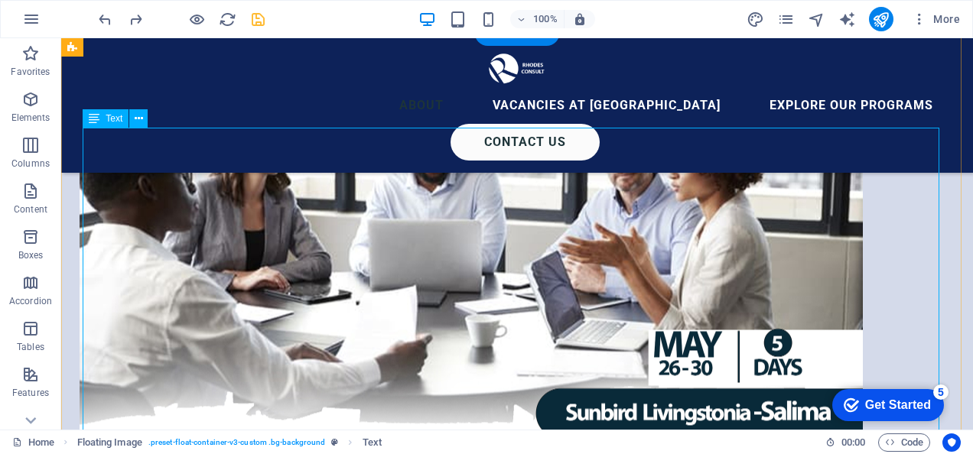
scroll to position [3227, 0]
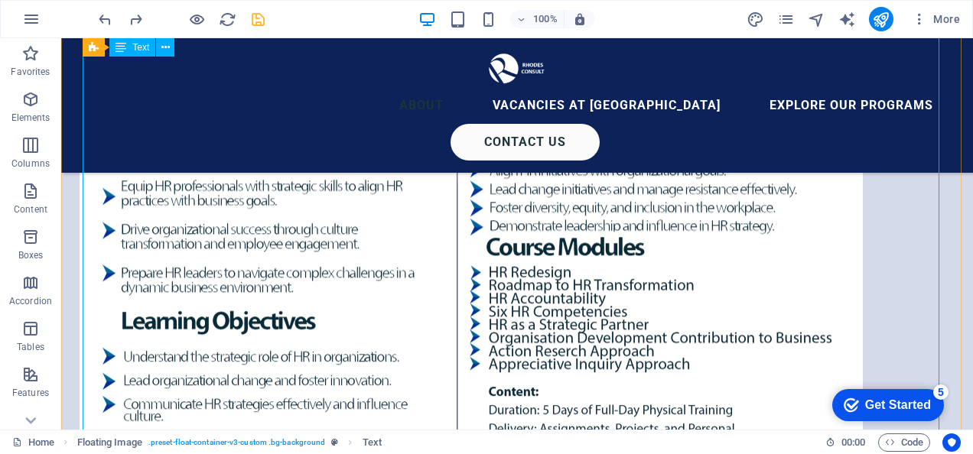
scroll to position [3533, 0]
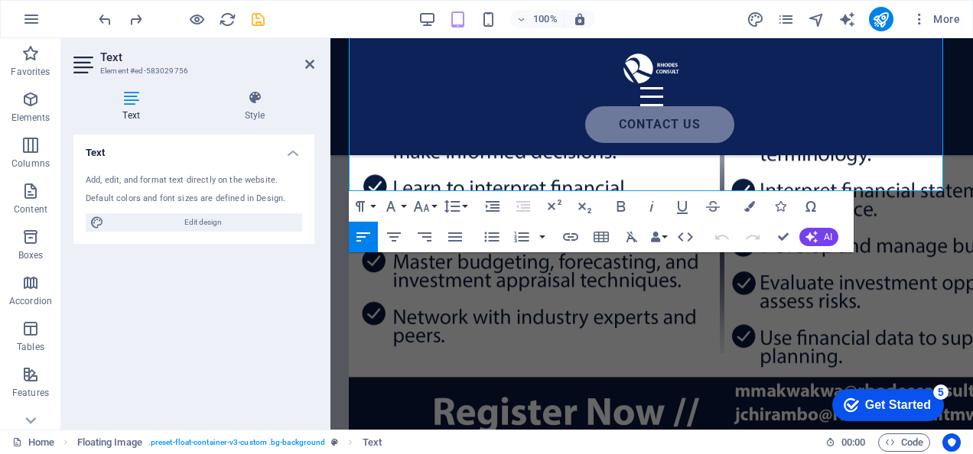
scroll to position [4680, 0]
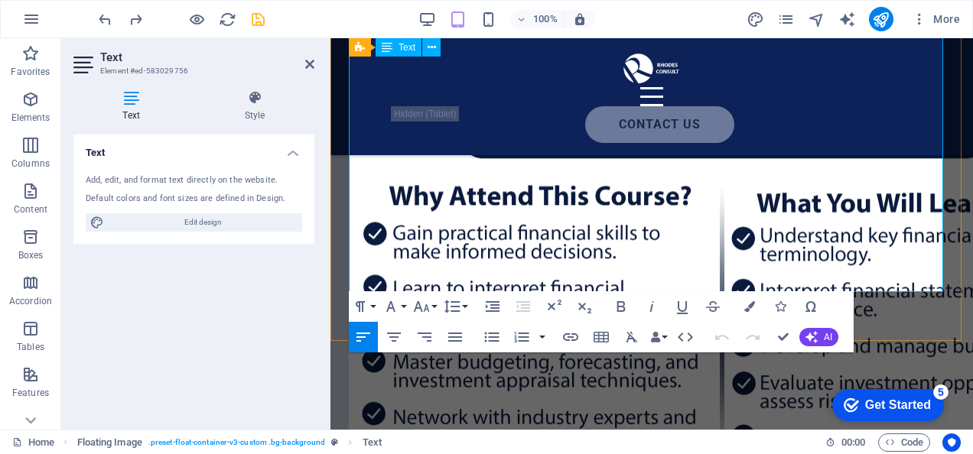
drag, startPoint x: 661, startPoint y: 266, endPoint x: 868, endPoint y: 273, distance: 206.6
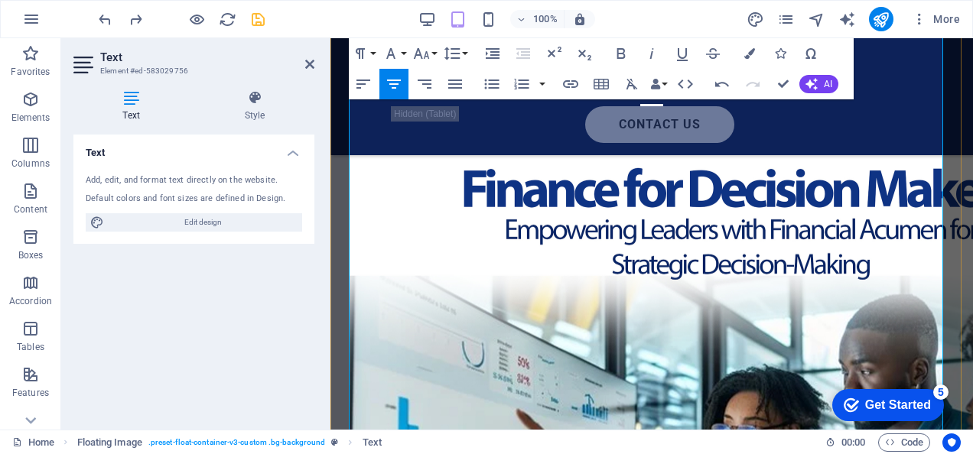
scroll to position [4064, 0]
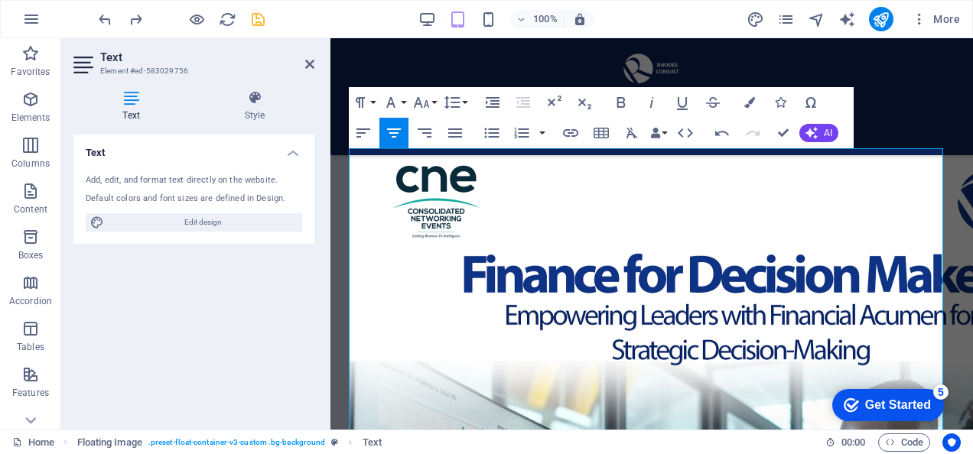
scroll to position [3854, 0]
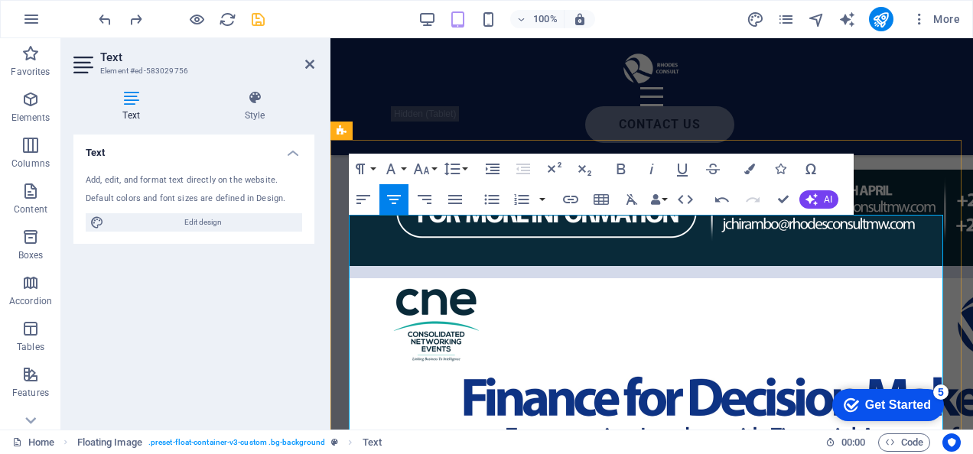
drag, startPoint x: 914, startPoint y: 274, endPoint x: 677, endPoint y: 255, distance: 237.8
click at [433, 168] on button "Font Size" at bounding box center [424, 169] width 29 height 31
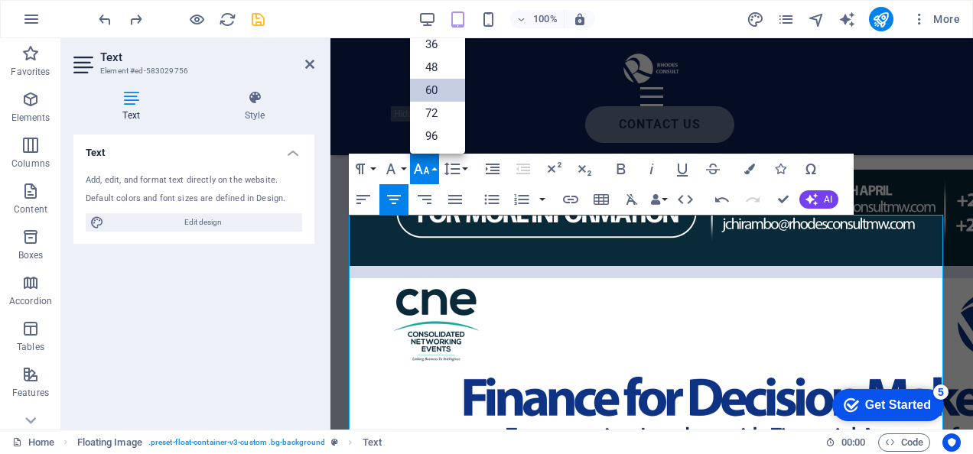
scroll to position [122, 0]
click at [437, 45] on link "36" at bounding box center [437, 45] width 55 height 23
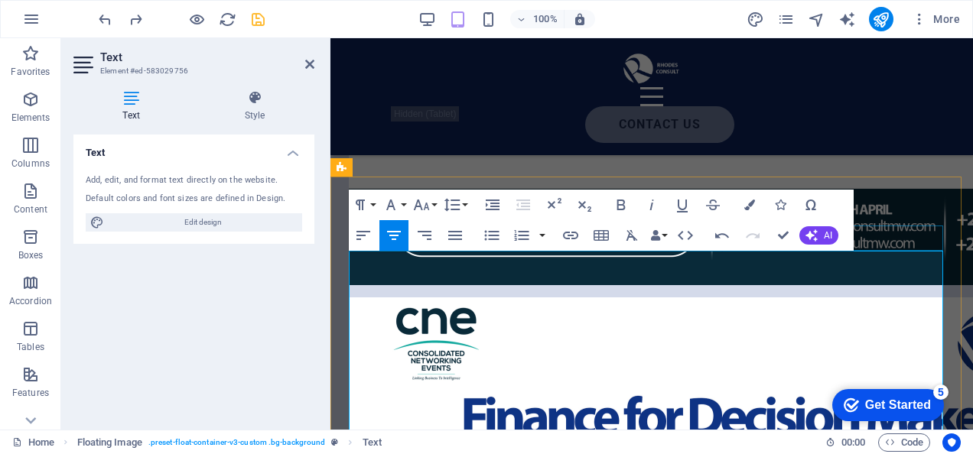
scroll to position [3811, 0]
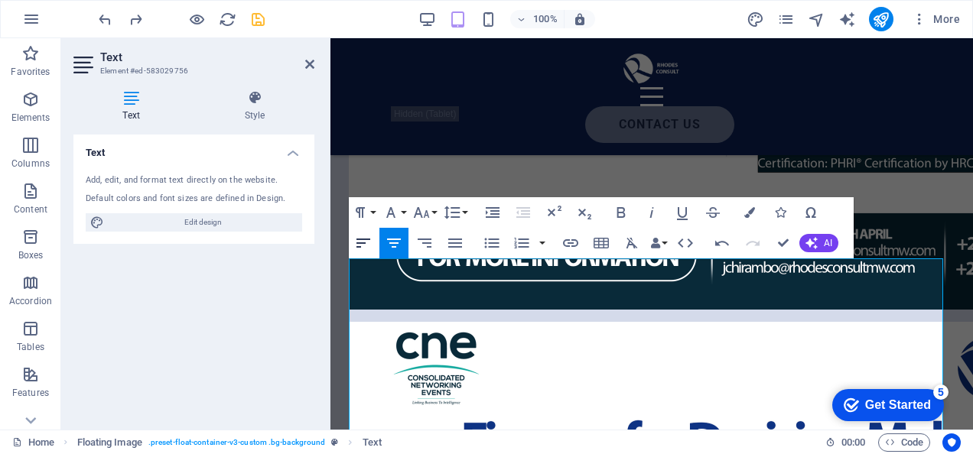
click at [365, 241] on icon "button" at bounding box center [363, 243] width 18 height 18
click at [453, 242] on icon "button" at bounding box center [455, 243] width 18 height 18
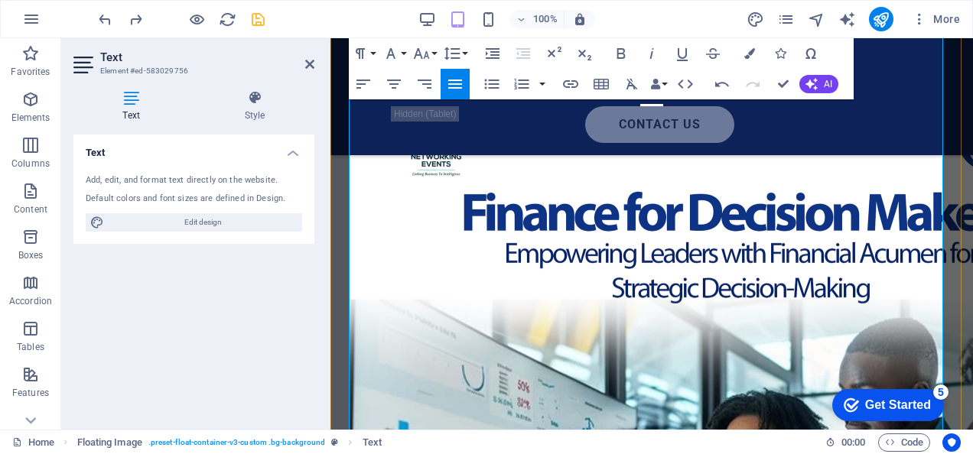
scroll to position [4040, 0]
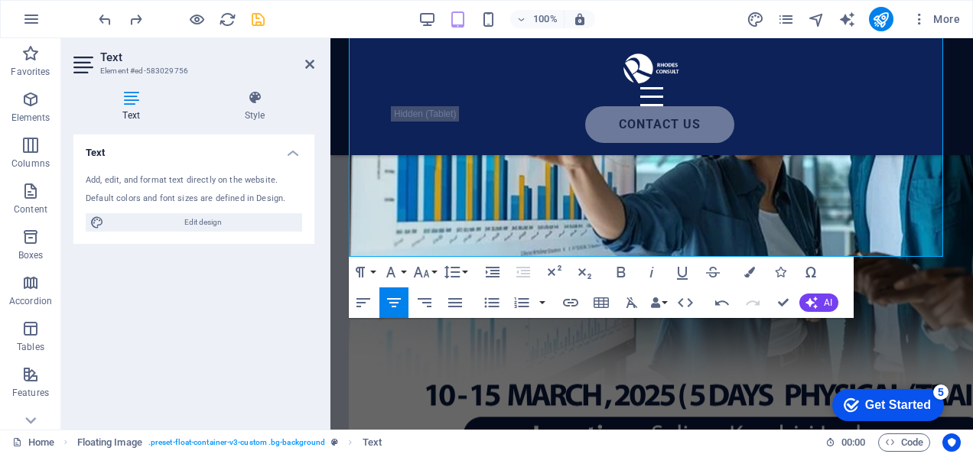
scroll to position [4500, 0]
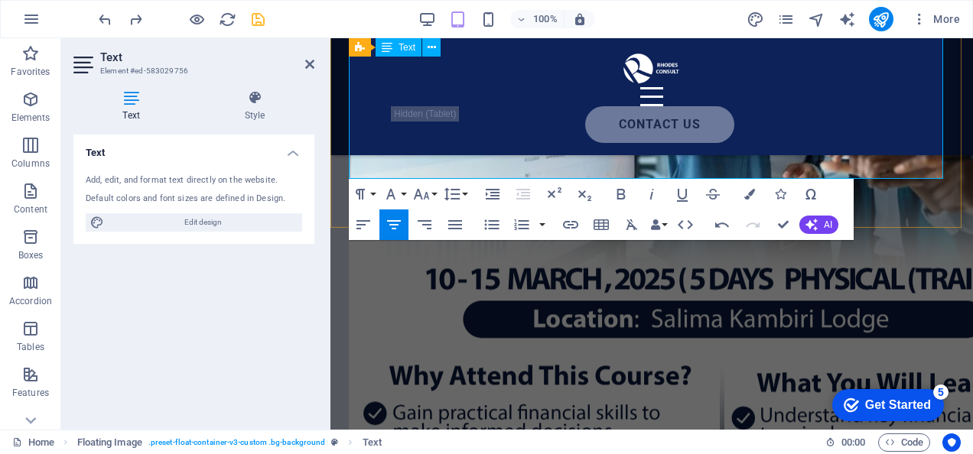
drag, startPoint x: 667, startPoint y: 216, endPoint x: 818, endPoint y: 139, distance: 169.6
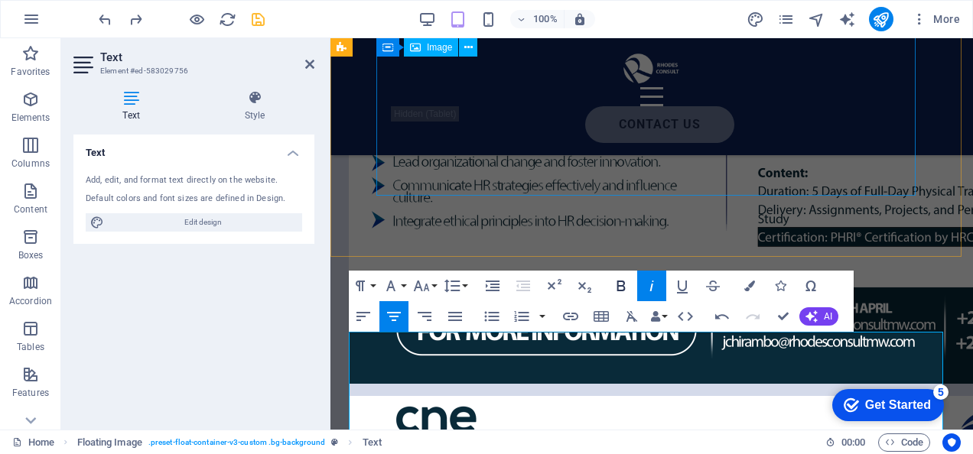
scroll to position [3736, 0]
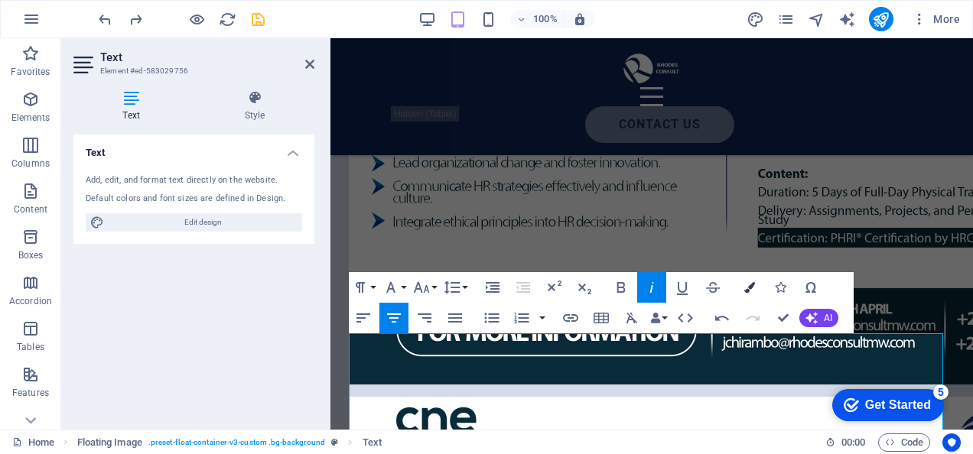
click at [746, 287] on icon "button" at bounding box center [749, 287] width 11 height 11
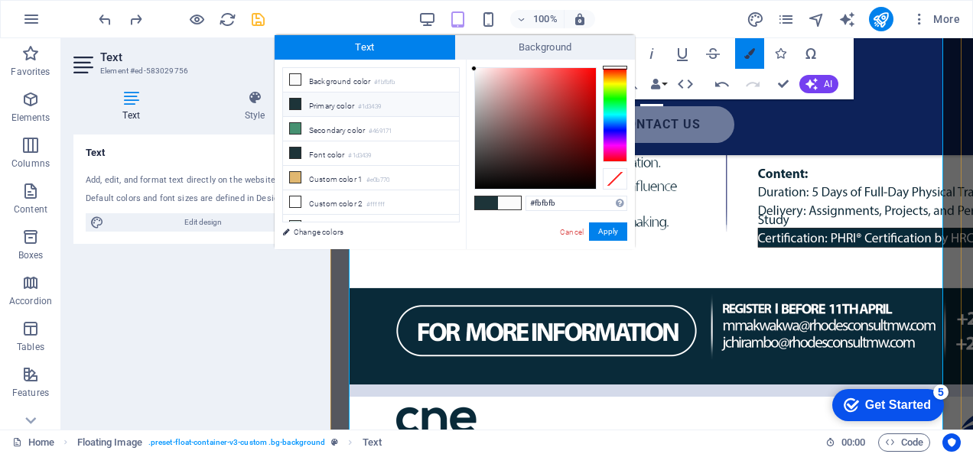
scroll to position [4222, 0]
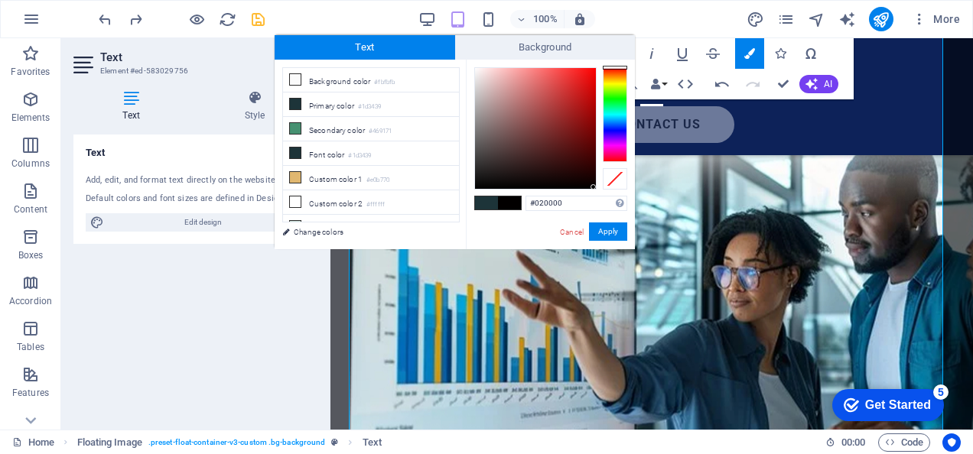
type input "#000000"
drag, startPoint x: 575, startPoint y: 169, endPoint x: 595, endPoint y: 188, distance: 27.6
click at [595, 188] on div at bounding box center [535, 128] width 121 height 121
click at [611, 229] on button "Apply" at bounding box center [608, 232] width 38 height 18
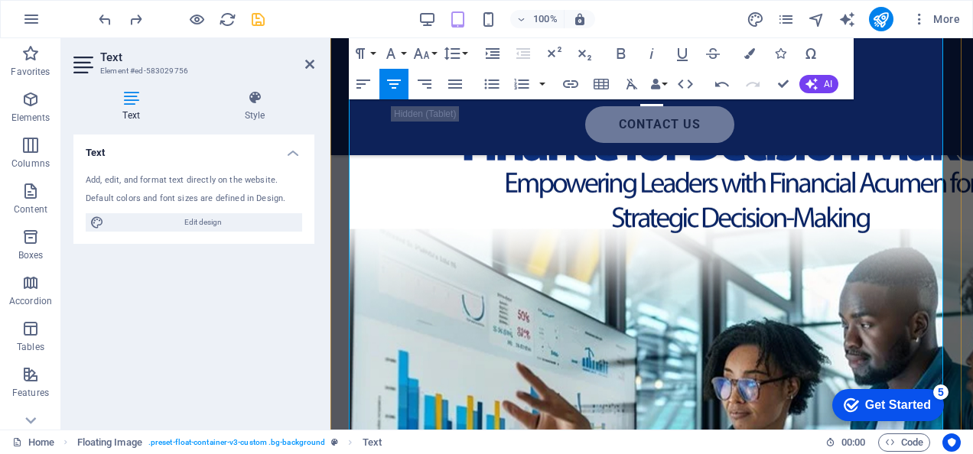
scroll to position [4069, 0]
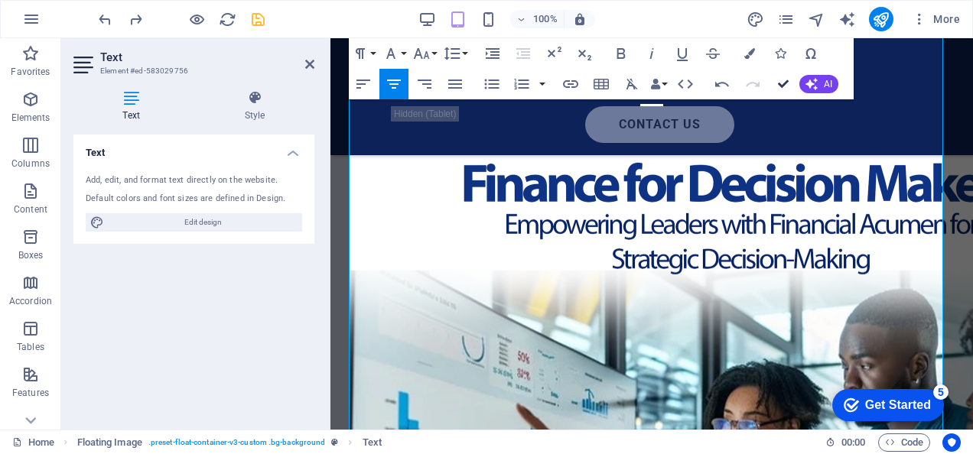
drag, startPoint x: 781, startPoint y: 80, endPoint x: 723, endPoint y: 73, distance: 58.4
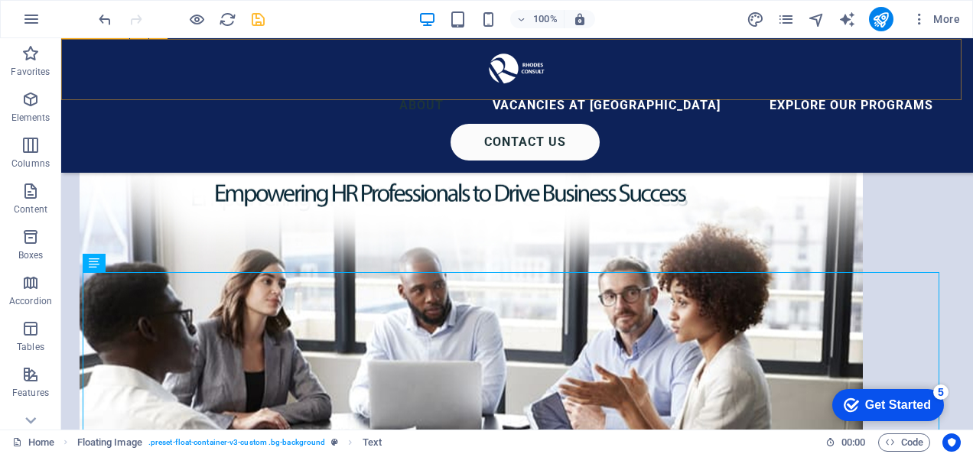
scroll to position [3076, 0]
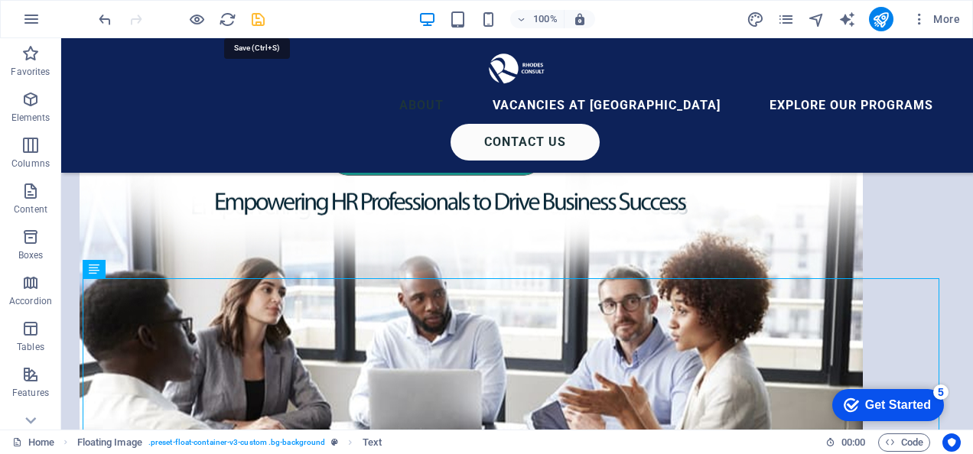
click at [254, 18] on icon "save" at bounding box center [258, 20] width 18 height 18
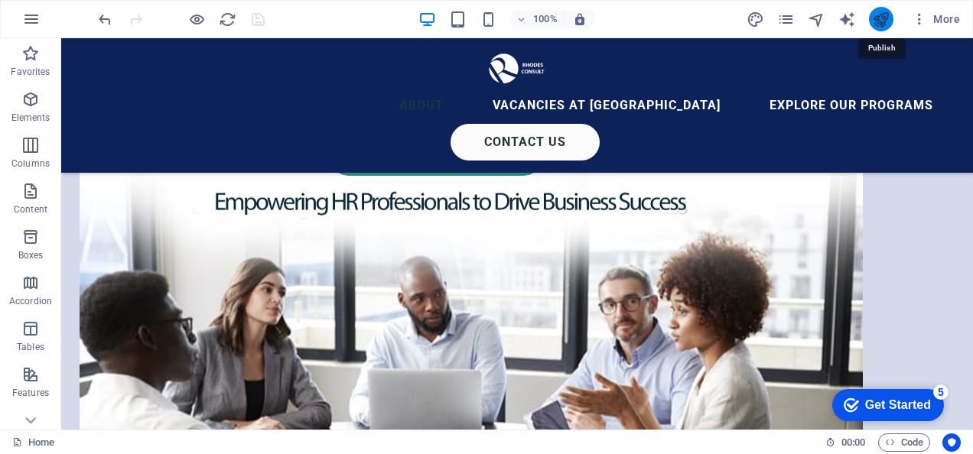
click at [881, 17] on icon "publish" at bounding box center [881, 20] width 18 height 18
